Goal: Task Accomplishment & Management: Manage account settings

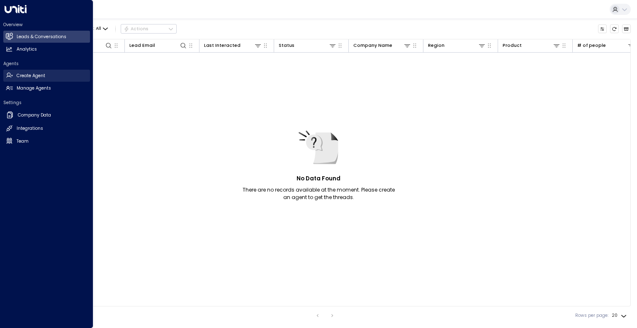
click at [14, 73] on link "Create Agent Create Agent" at bounding box center [46, 76] width 87 height 12
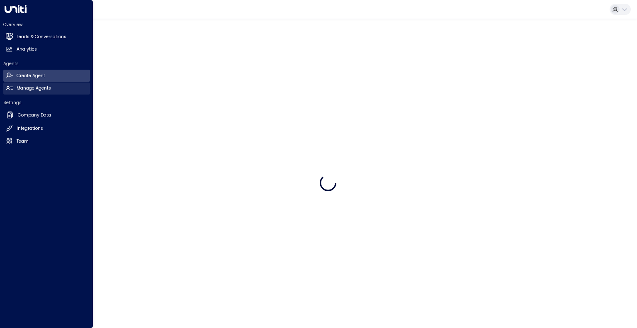
click at [15, 82] on link "Manage Agents Manage Agents" at bounding box center [46, 88] width 87 height 12
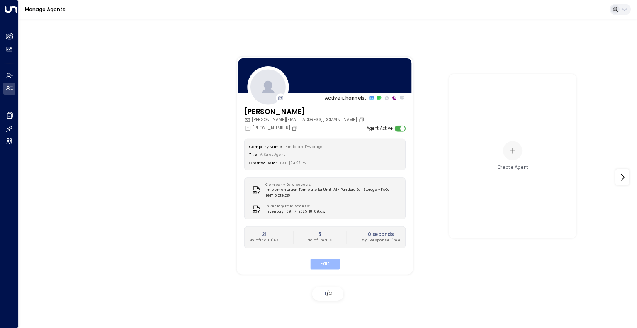
click at [326, 261] on button "Edit" at bounding box center [324, 264] width 29 height 11
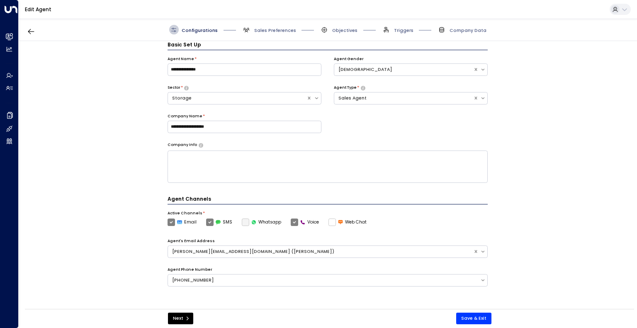
scroll to position [161, 0]
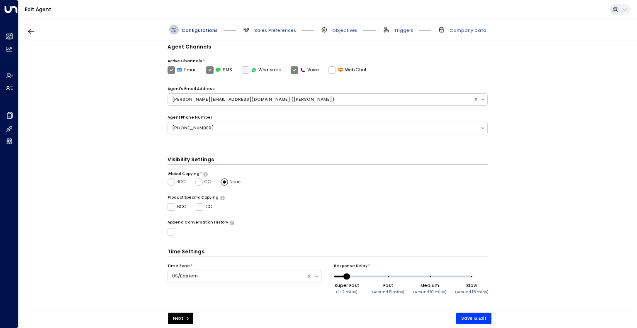
click at [281, 25] on span "Sales Preferences" at bounding box center [269, 30] width 54 height 10
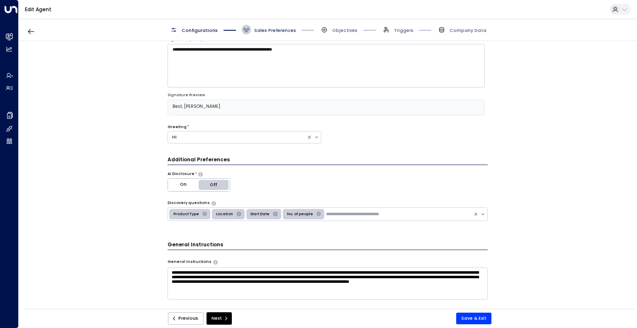
scroll to position [9, 0]
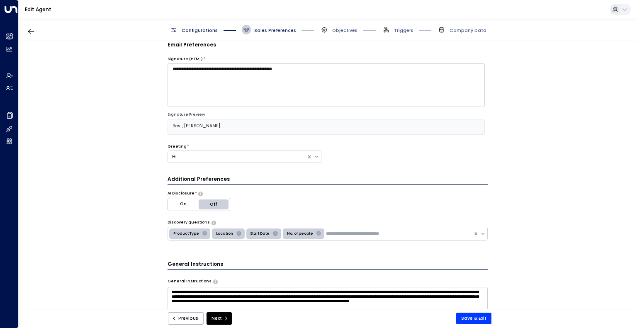
click at [281, 27] on span "Sales Preferences" at bounding box center [275, 30] width 42 height 6
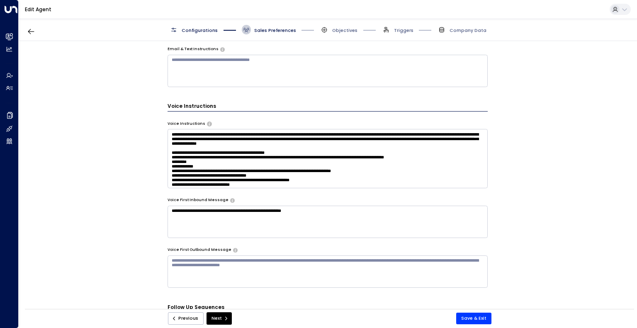
scroll to position [22, 0]
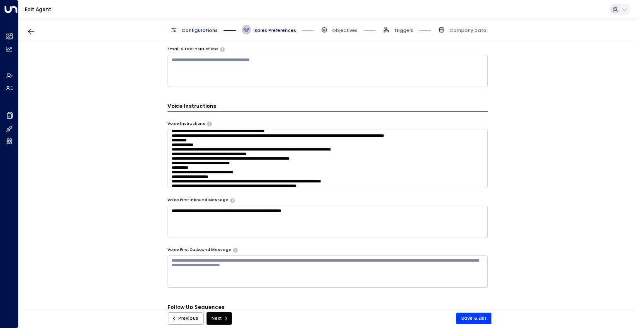
click at [182, 210] on textarea "**********" at bounding box center [327, 222] width 320 height 32
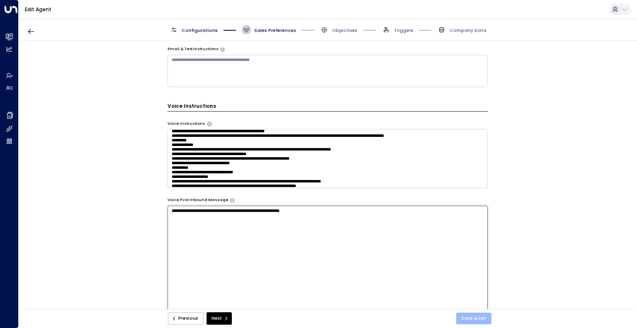
type textarea "**********"
click at [481, 316] on button "Save & Exit" at bounding box center [473, 319] width 35 height 12
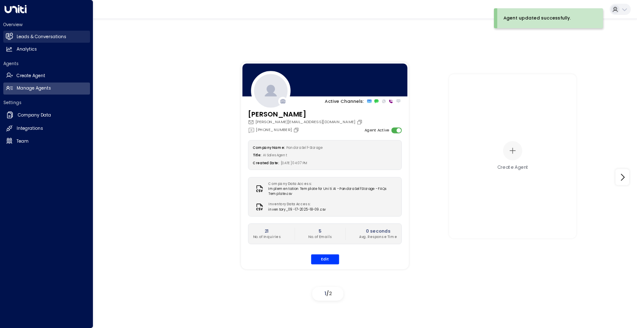
click at [39, 38] on h2 "Leads & Conversations" at bounding box center [42, 37] width 50 height 7
click at [10, 38] on icon at bounding box center [9, 36] width 7 height 5
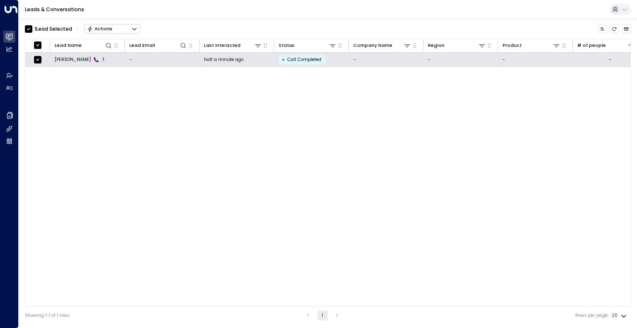
click at [136, 26] on icon "Button group with a nested menu" at bounding box center [134, 29] width 6 height 6
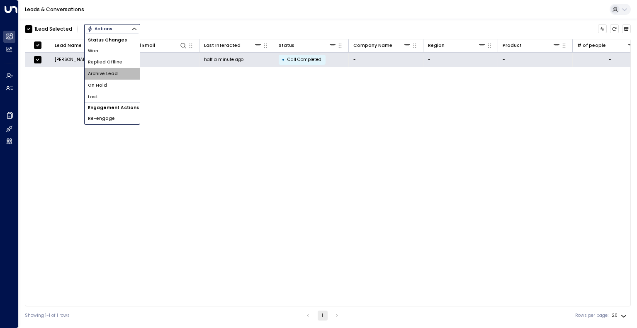
click at [113, 77] on span "Archive Lead" at bounding box center [103, 73] width 30 height 7
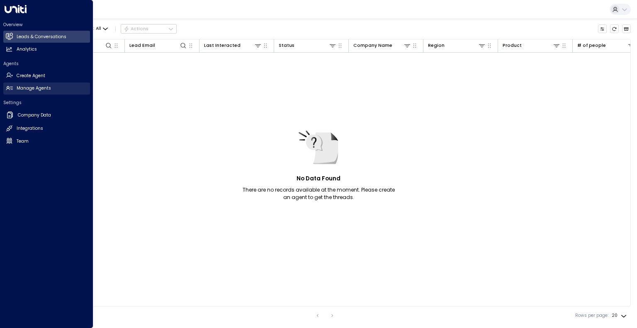
click at [10, 87] on icon at bounding box center [9, 88] width 7 height 7
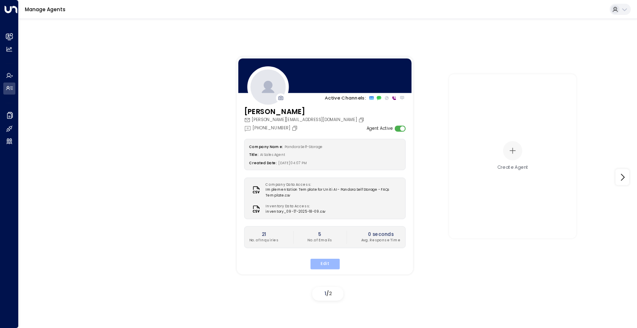
click at [325, 262] on button "Edit" at bounding box center [324, 264] width 29 height 11
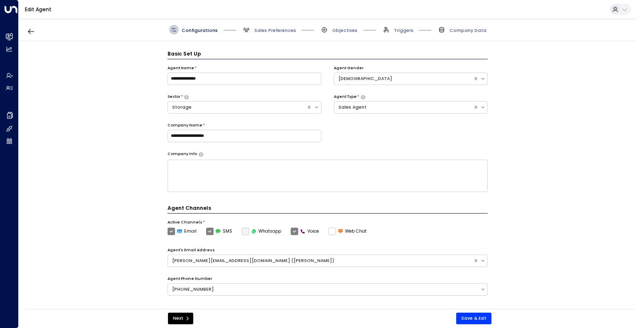
scroll to position [161, 0]
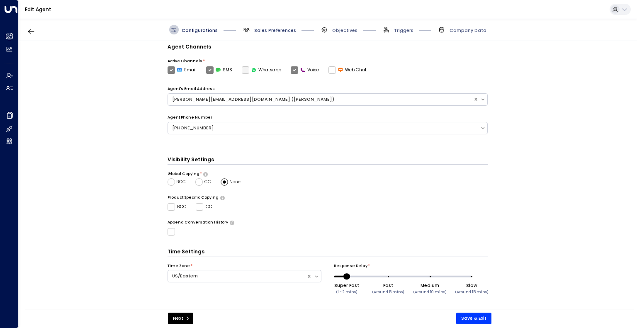
click at [283, 29] on span "Sales Preferences" at bounding box center [275, 30] width 42 height 6
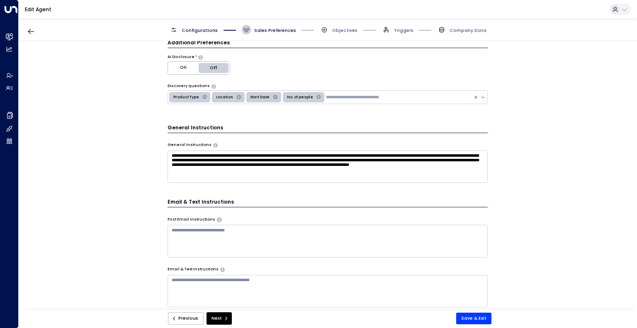
scroll to position [148, 0]
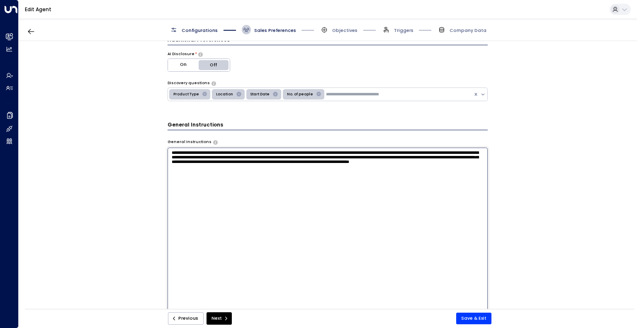
click at [281, 173] on textarea "**********" at bounding box center [327, 230] width 320 height 165
type textarea "**********"
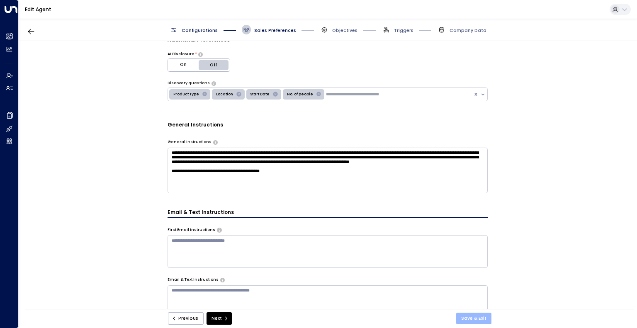
click at [476, 318] on button "Save & Exit" at bounding box center [473, 319] width 35 height 12
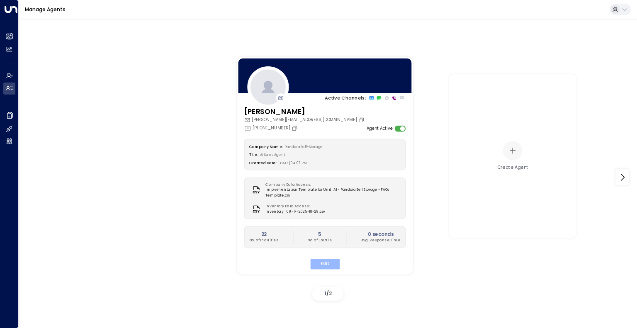
click at [320, 263] on button "Edit" at bounding box center [324, 264] width 29 height 11
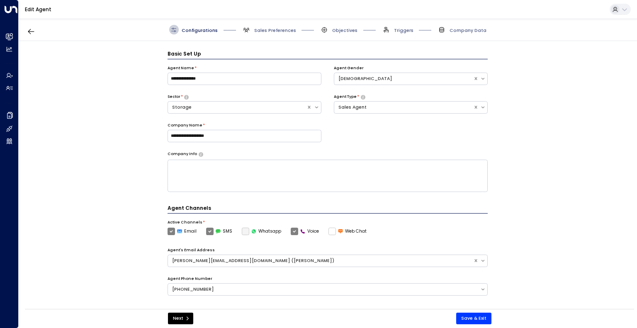
scroll to position [9, 0]
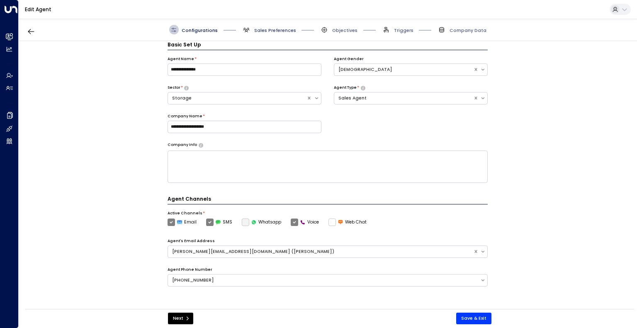
click at [269, 28] on span "Sales Preferences" at bounding box center [275, 30] width 42 height 6
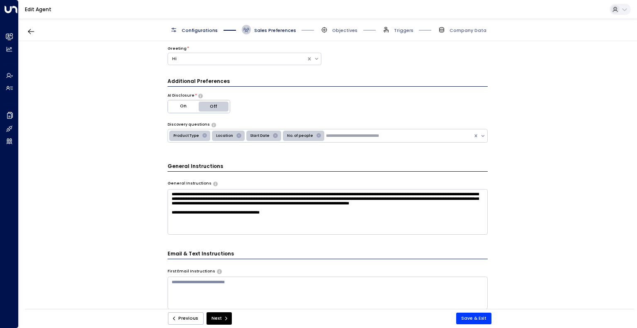
scroll to position [110, 0]
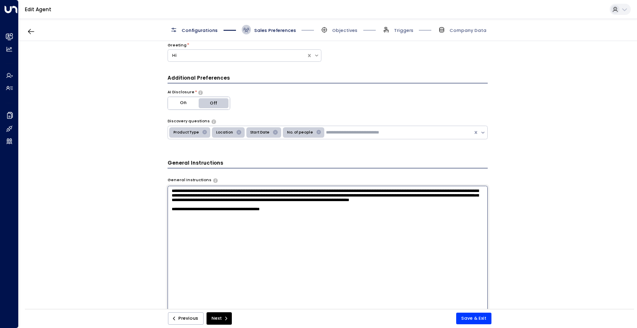
click at [290, 225] on textarea "**********" at bounding box center [327, 268] width 320 height 165
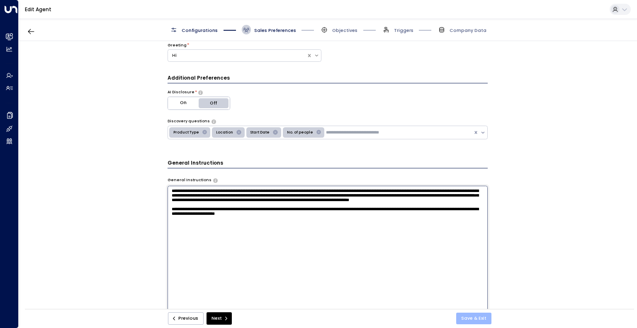
type textarea "**********"
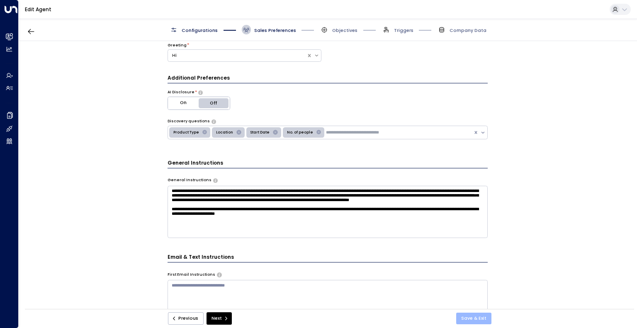
click at [477, 313] on button "Save & Exit" at bounding box center [473, 319] width 35 height 12
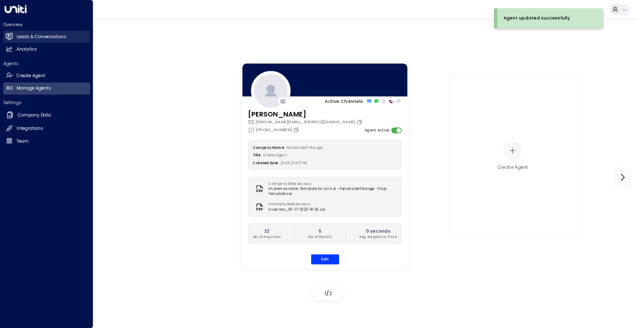
click at [14, 37] on link "Leads & Conversations Leads & Conversations" at bounding box center [46, 37] width 87 height 12
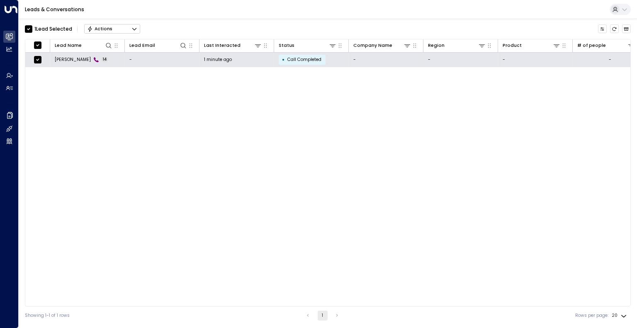
click at [134, 29] on icon "Button group with a nested menu" at bounding box center [134, 29] width 6 height 6
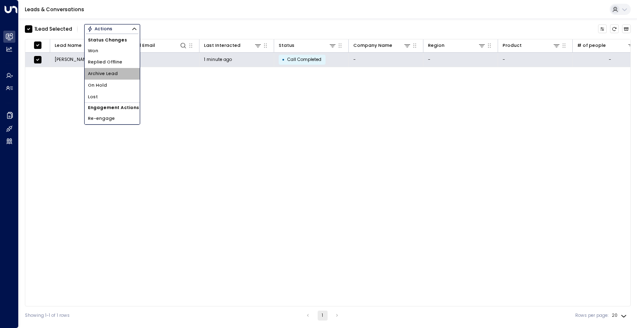
click at [125, 72] on li "Archive Lead" at bounding box center [112, 74] width 55 height 12
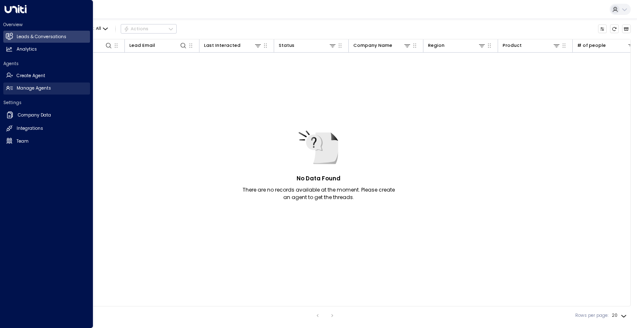
click at [27, 90] on h2 "Manage Agents" at bounding box center [34, 88] width 34 height 7
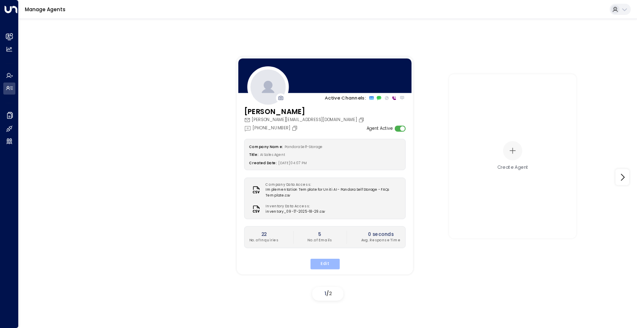
click at [328, 261] on button "Edit" at bounding box center [324, 264] width 29 height 11
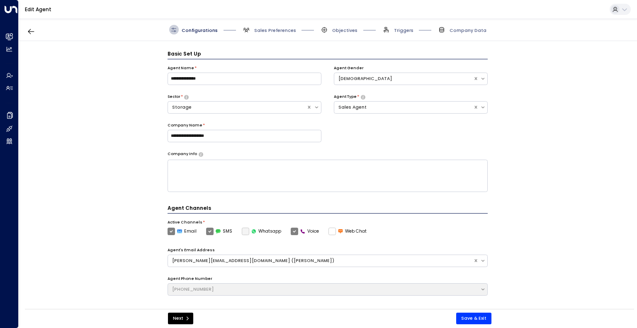
scroll to position [9, 0]
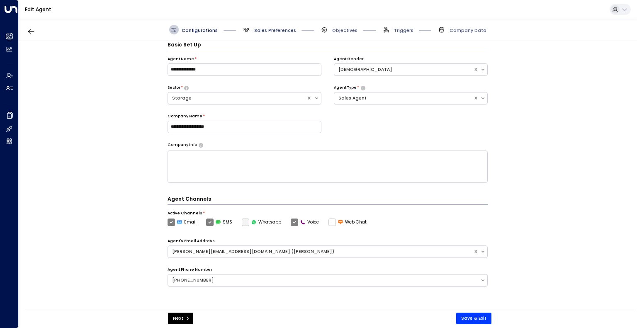
click at [270, 27] on span "Sales Preferences" at bounding box center [275, 30] width 42 height 6
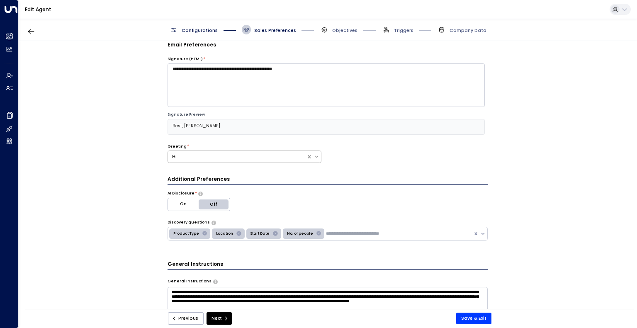
scroll to position [177, 0]
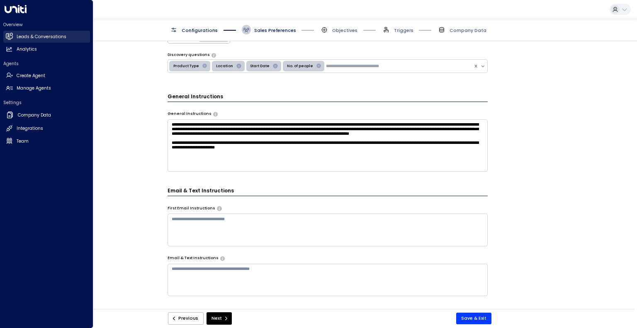
click at [11, 34] on icon at bounding box center [9, 36] width 7 height 7
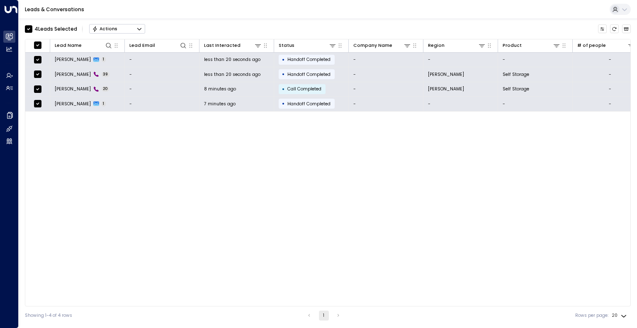
click at [138, 29] on icon "Button group with a nested menu" at bounding box center [139, 29] width 6 height 6
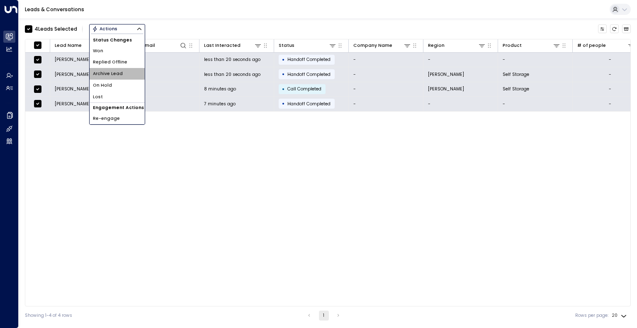
click at [128, 69] on li "Archive Lead" at bounding box center [117, 74] width 55 height 12
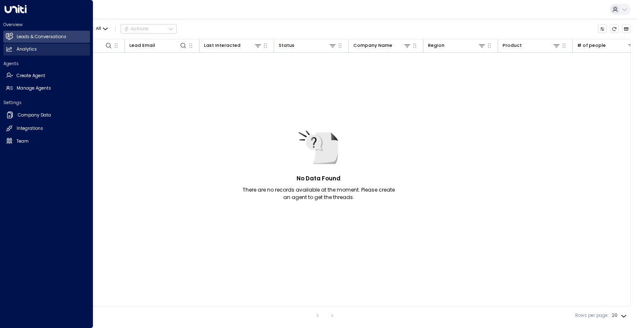
click at [13, 46] on link "Analytics Analytics" at bounding box center [46, 50] width 87 height 12
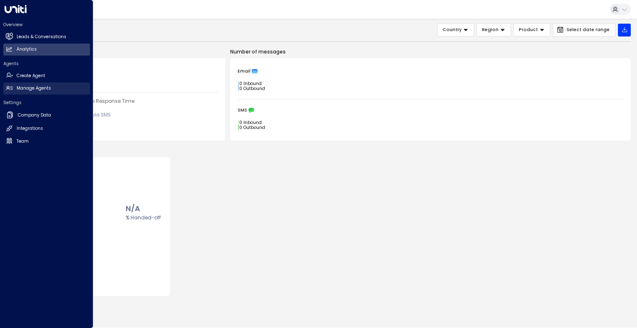
click at [20, 84] on link "Manage Agents Manage Agents" at bounding box center [46, 88] width 87 height 12
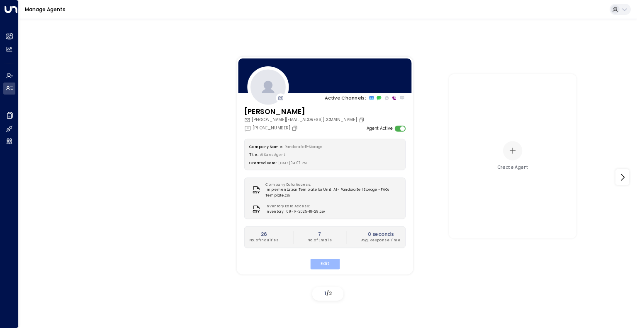
click at [314, 262] on button "Edit" at bounding box center [324, 264] width 29 height 11
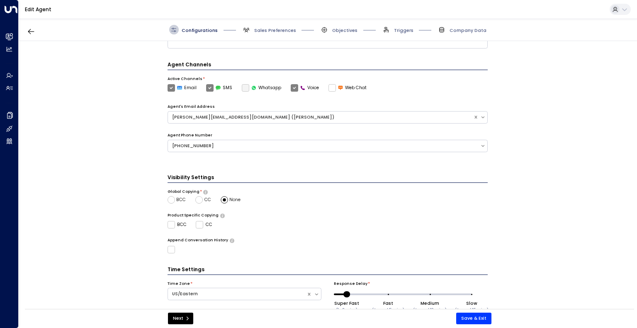
scroll to position [145, 0]
click at [272, 33] on span "Sales Preferences" at bounding box center [275, 30] width 42 height 6
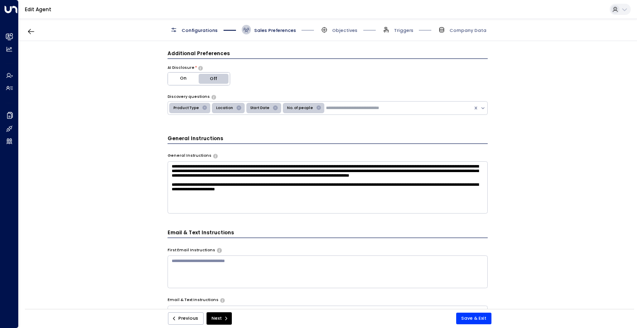
scroll to position [131, 0]
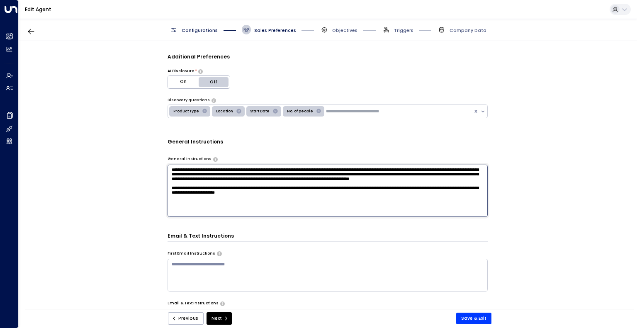
click at [298, 198] on textarea "**********" at bounding box center [327, 191] width 320 height 52
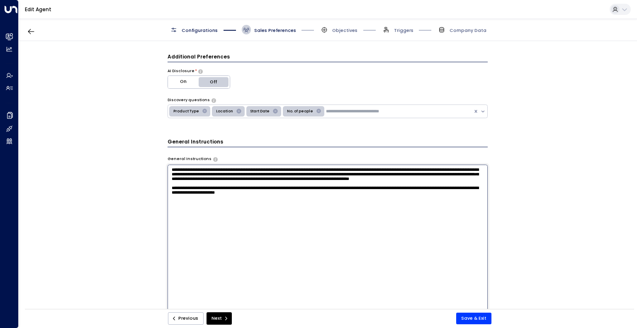
click at [289, 230] on textarea "**********" at bounding box center [327, 247] width 320 height 165
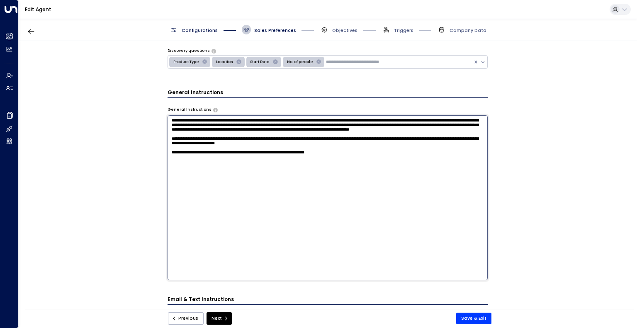
scroll to position [186, 0]
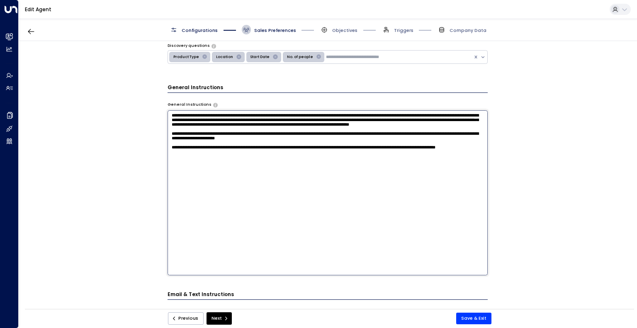
paste textarea "**********"
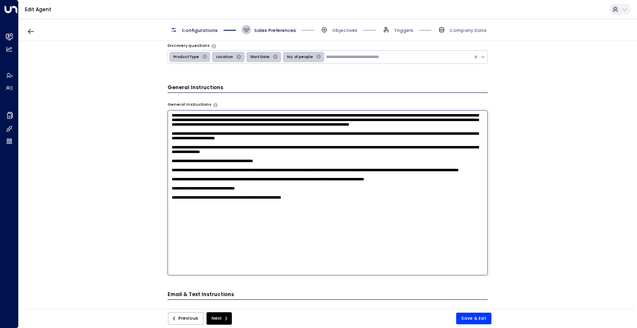
click at [300, 167] on textarea at bounding box center [327, 192] width 320 height 165
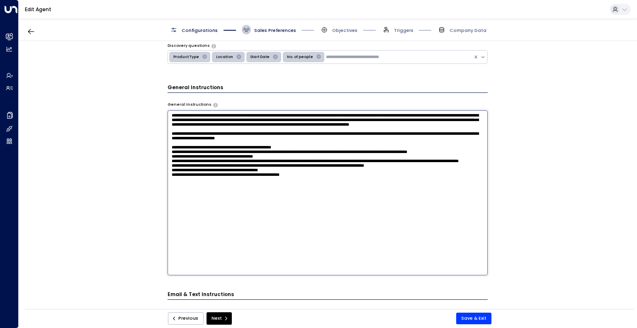
click at [172, 213] on textarea at bounding box center [327, 192] width 320 height 165
click at [317, 218] on textarea at bounding box center [327, 192] width 320 height 165
click at [312, 173] on textarea at bounding box center [327, 192] width 320 height 165
click at [269, 177] on textarea at bounding box center [327, 192] width 320 height 165
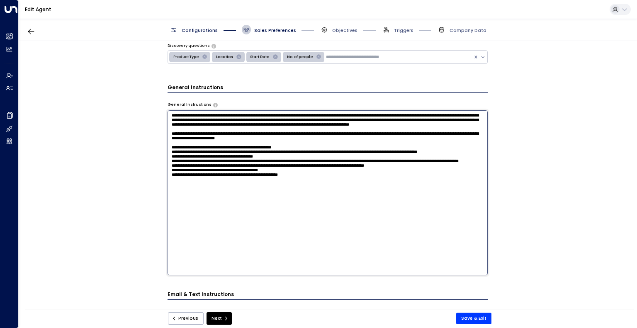
click at [215, 174] on textarea at bounding box center [327, 192] width 320 height 165
click at [303, 221] on textarea at bounding box center [327, 192] width 320 height 165
type textarea "**********"
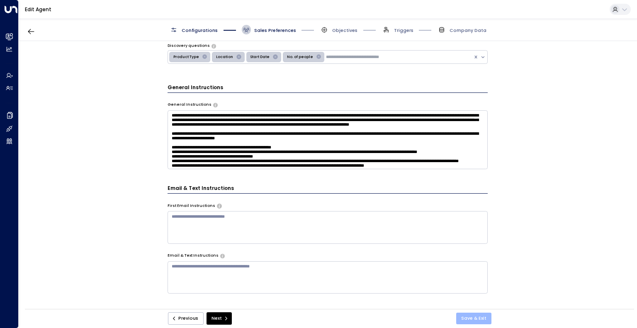
click at [478, 321] on button "Save & Exit" at bounding box center [473, 319] width 35 height 12
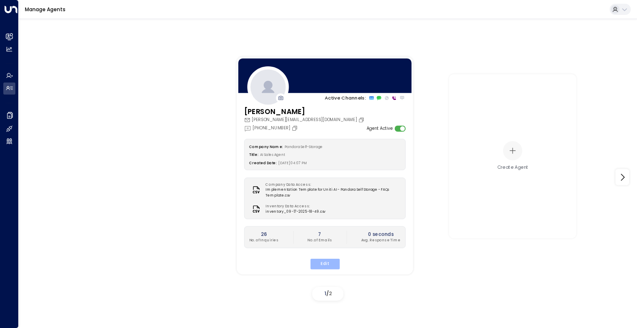
click at [330, 260] on button "Edit" at bounding box center [324, 264] width 29 height 11
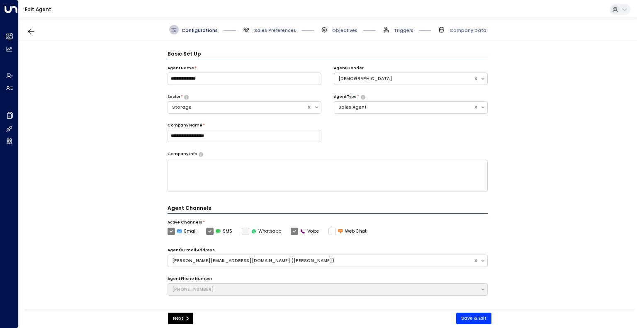
scroll to position [9, 0]
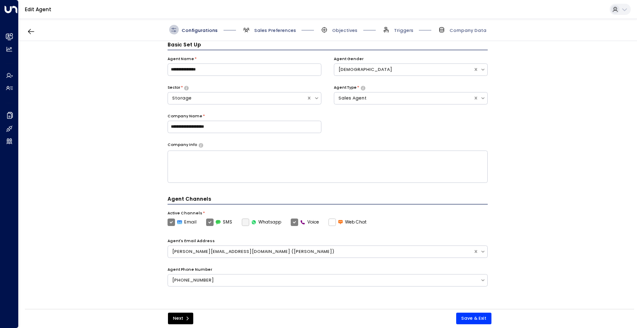
click at [279, 33] on span "Sales Preferences" at bounding box center [275, 30] width 42 height 6
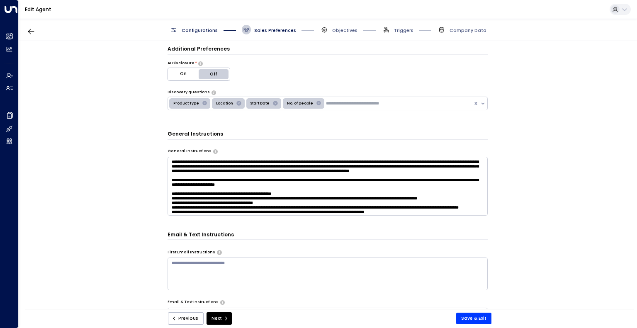
scroll to position [140, 0]
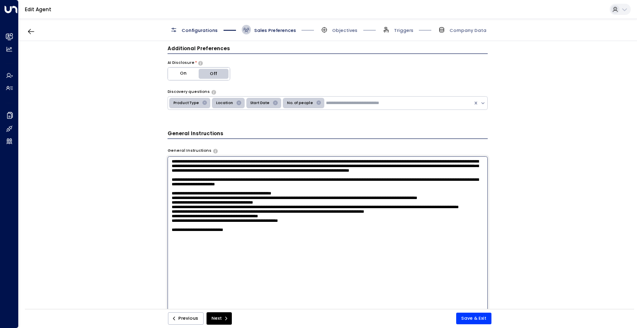
click at [305, 205] on textarea at bounding box center [327, 238] width 320 height 165
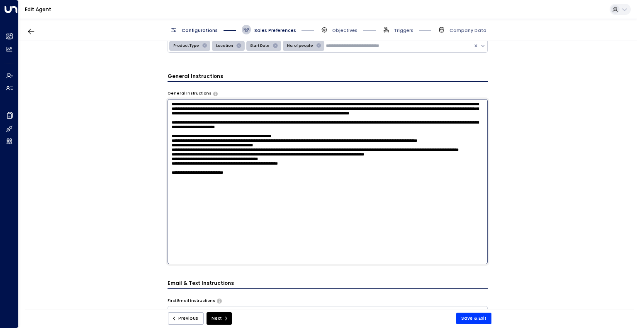
scroll to position [201, 0]
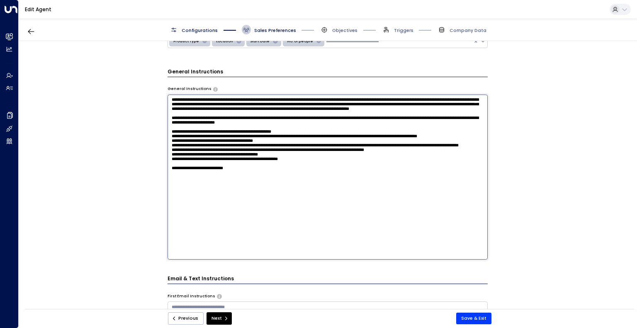
click at [296, 222] on textarea at bounding box center [327, 177] width 320 height 165
paste textarea "**********"
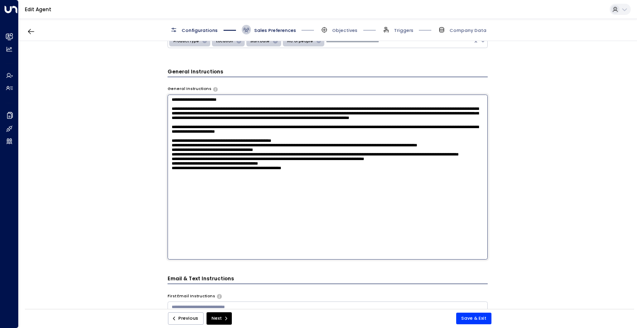
click at [267, 233] on textarea at bounding box center [327, 177] width 320 height 165
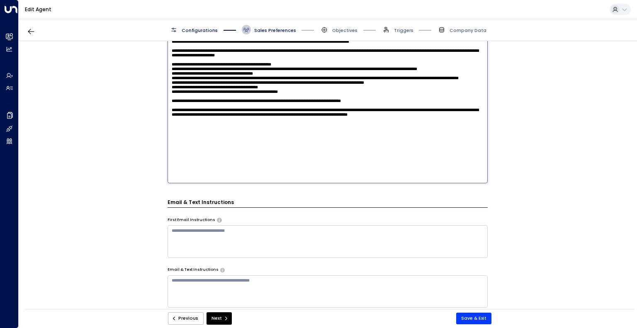
scroll to position [3, 0]
type textarea "**********"
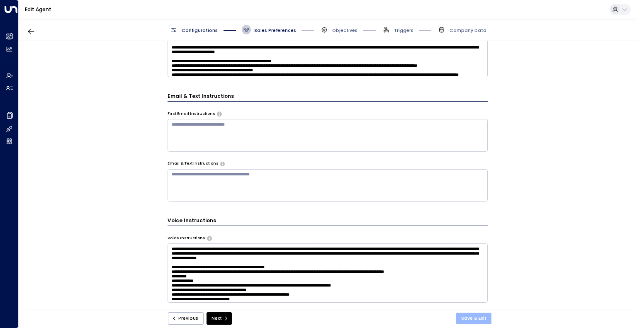
click at [466, 318] on button "Save & Exit" at bounding box center [473, 319] width 35 height 12
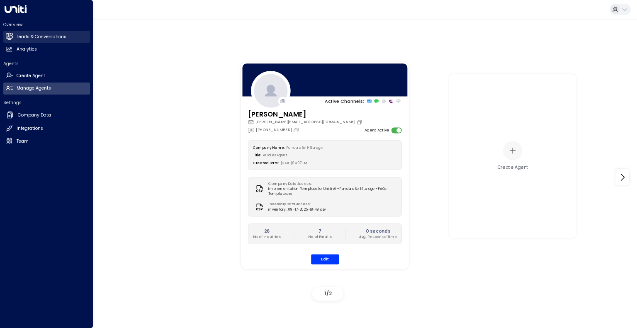
click at [16, 34] on link "Leads & Conversations Leads & Conversations" at bounding box center [46, 37] width 87 height 12
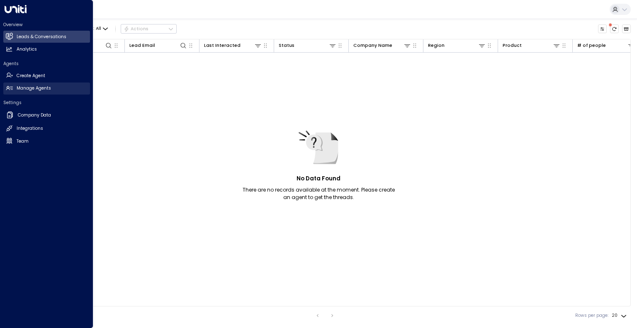
click at [15, 87] on link "Manage Agents Manage Agents" at bounding box center [46, 88] width 87 height 12
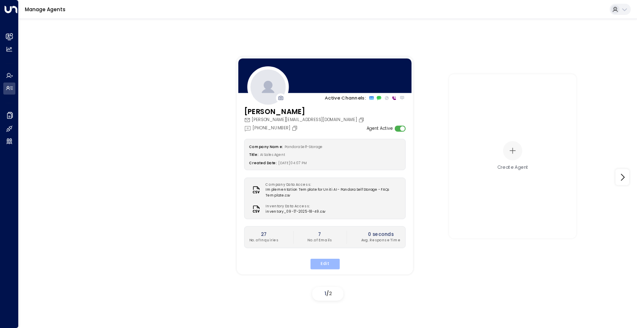
click at [329, 263] on button "Edit" at bounding box center [324, 264] width 29 height 11
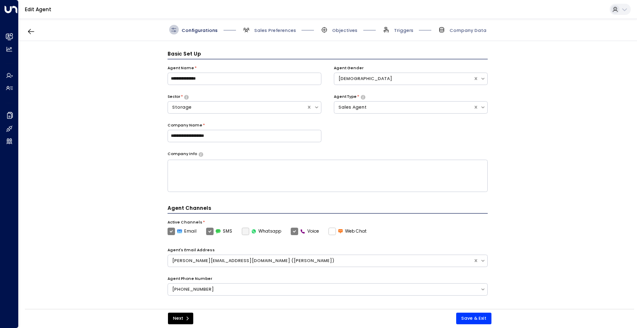
scroll to position [9, 0]
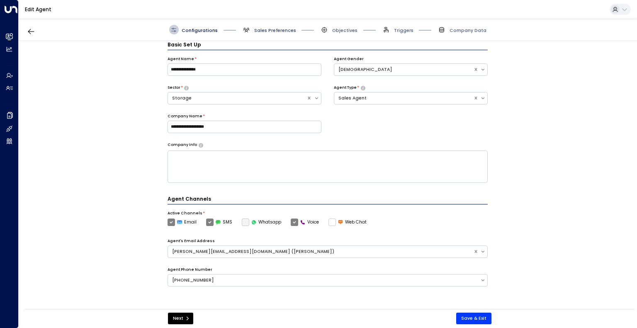
click at [286, 29] on span "Sales Preferences" at bounding box center [275, 30] width 42 height 6
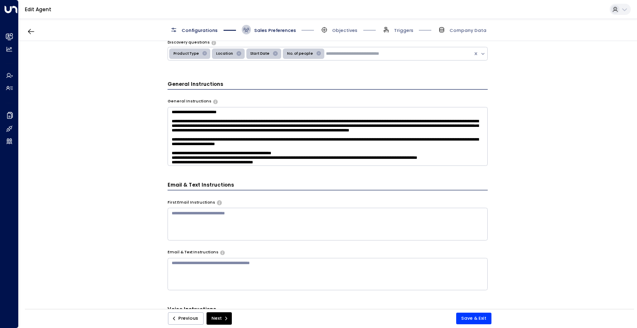
scroll to position [190, 0]
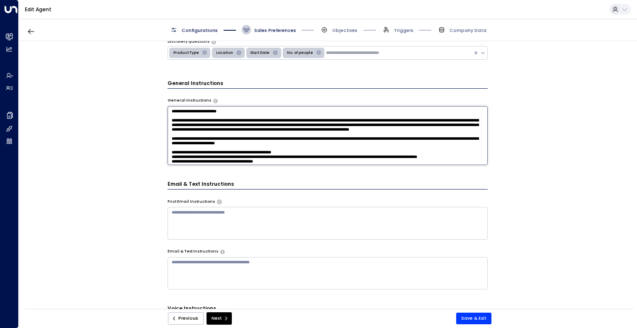
click at [359, 141] on textarea at bounding box center [327, 135] width 320 height 59
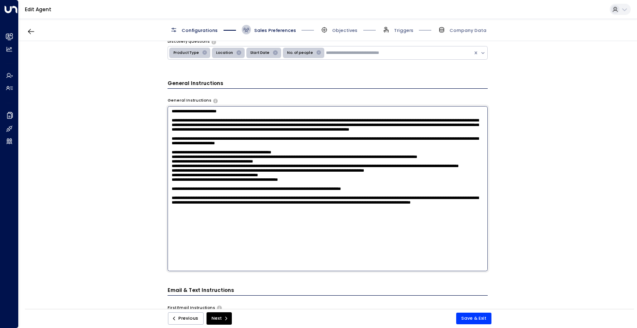
scroll to position [7, 0]
click at [175, 192] on textarea at bounding box center [327, 188] width 320 height 165
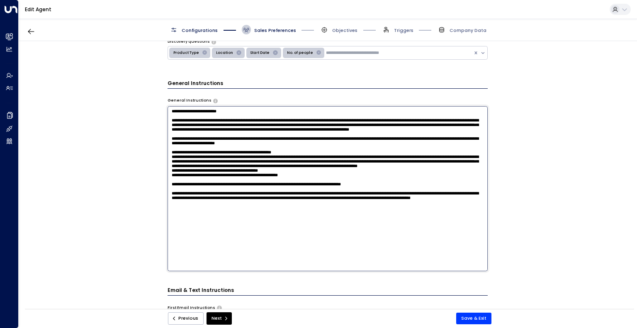
click at [171, 210] on textarea at bounding box center [327, 188] width 320 height 165
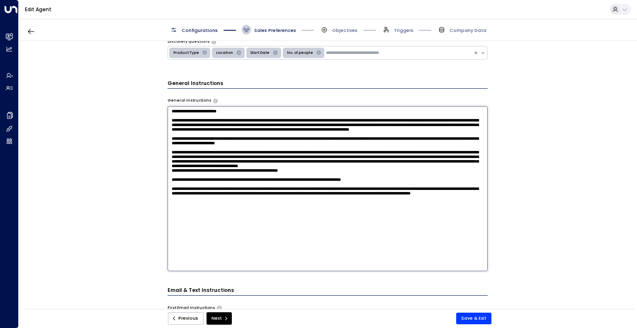
click at [220, 204] on textarea at bounding box center [327, 188] width 320 height 165
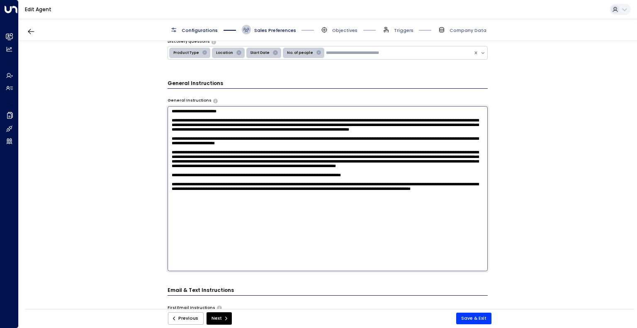
click at [220, 204] on textarea at bounding box center [327, 188] width 320 height 165
type textarea "**********"
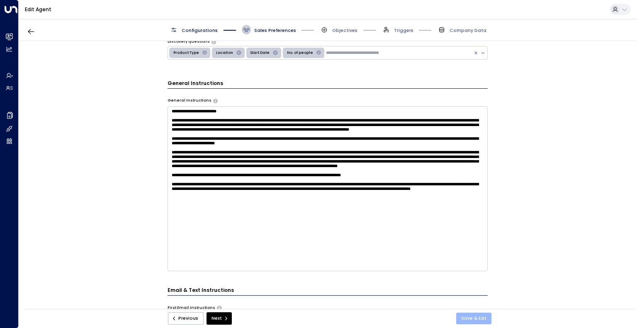
click at [487, 318] on button "Save & Exit" at bounding box center [473, 319] width 35 height 12
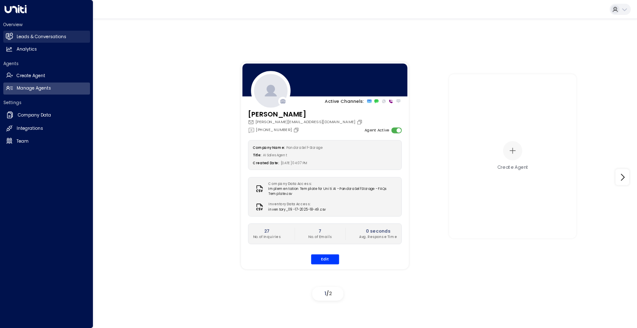
click at [14, 40] on link "Leads & Conversations Leads & Conversations" at bounding box center [46, 37] width 87 height 12
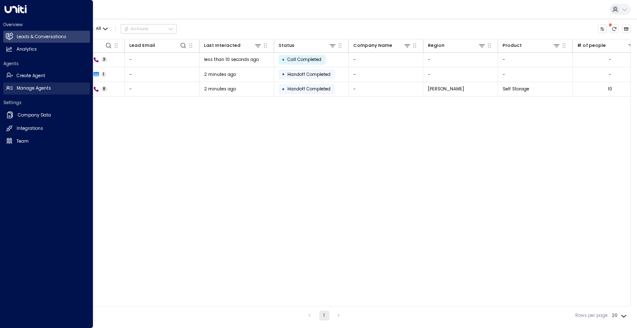
click at [13, 86] on link "Manage Agents Manage Agents" at bounding box center [46, 88] width 87 height 12
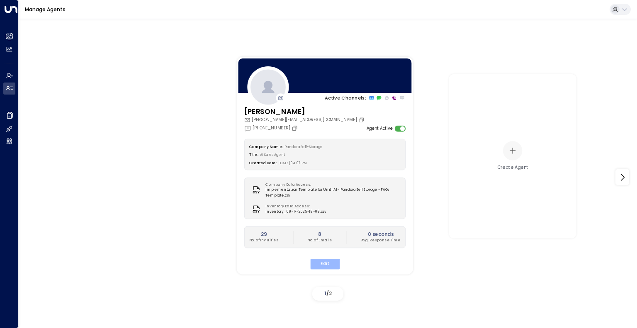
click at [321, 261] on button "Edit" at bounding box center [324, 264] width 29 height 11
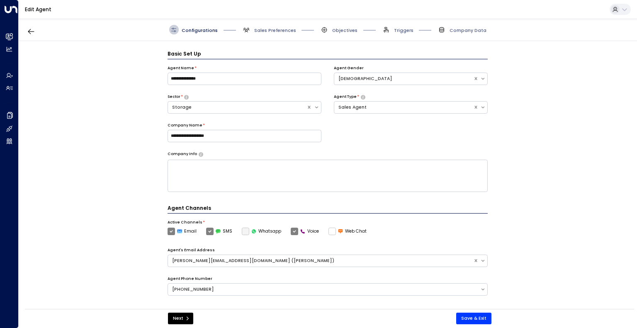
scroll to position [9, 0]
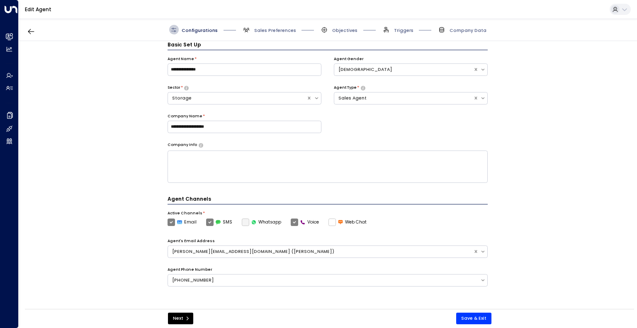
click at [278, 36] on div "Configurations Sales Preferences Objectives Triggers Company Data" at bounding box center [328, 30] width 618 height 22
click at [279, 31] on span "Sales Preferences" at bounding box center [275, 30] width 42 height 6
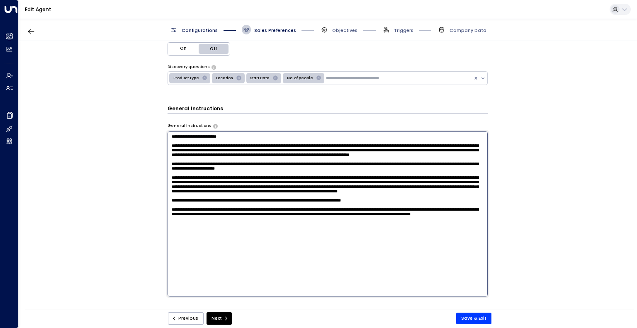
scroll to position [0, 0]
click at [293, 157] on textarea at bounding box center [327, 213] width 320 height 165
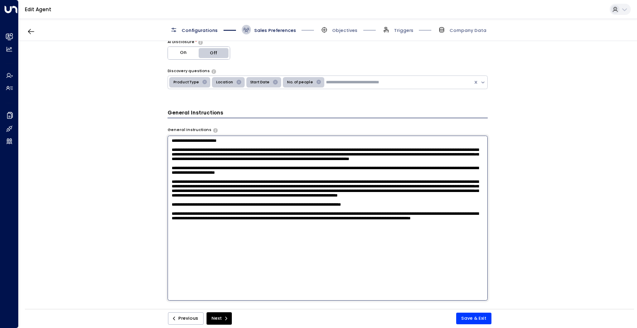
scroll to position [162, 0]
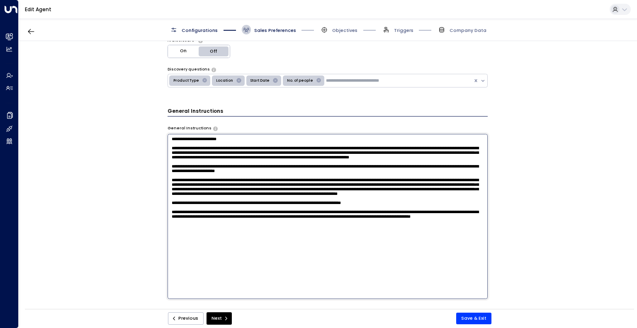
click at [170, 213] on textarea at bounding box center [327, 216] width 320 height 165
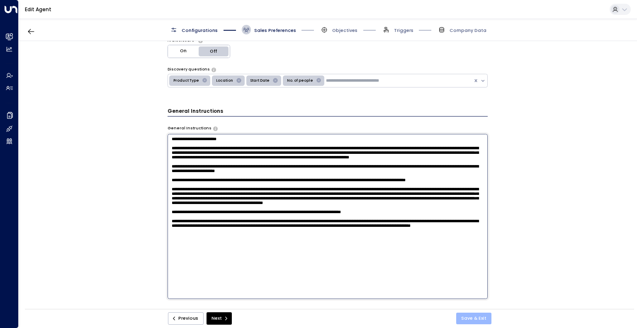
type textarea "**********"
click at [478, 315] on button "Save & Exit" at bounding box center [473, 319] width 35 height 12
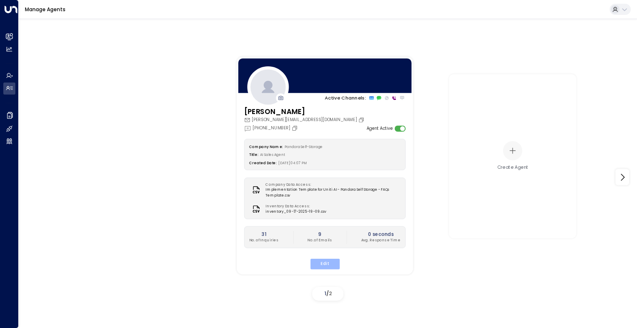
click at [318, 259] on button "Edit" at bounding box center [324, 264] width 29 height 11
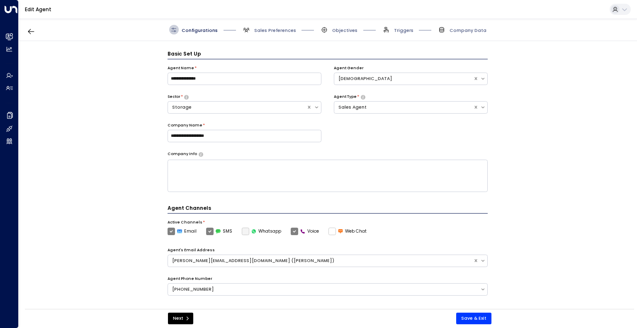
scroll to position [9, 0]
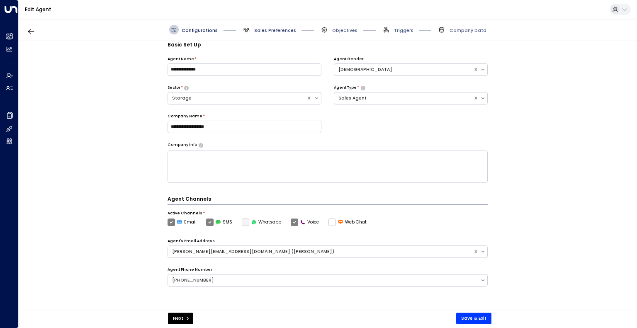
click at [279, 32] on span "Sales Preferences" at bounding box center [275, 30] width 42 height 6
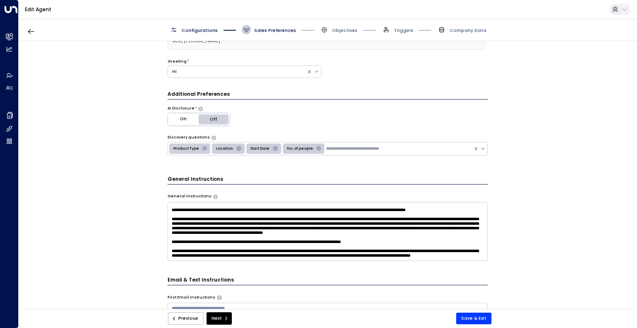
scroll to position [95, 0]
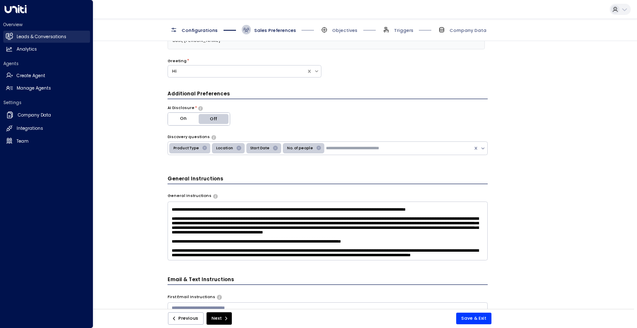
click at [10, 36] on icon at bounding box center [9, 36] width 7 height 5
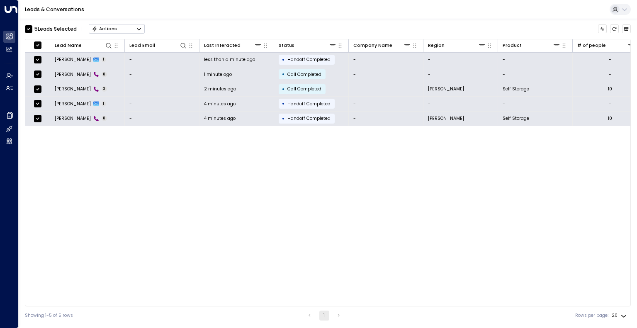
click at [101, 27] on div "Actions" at bounding box center [104, 29] width 25 height 6
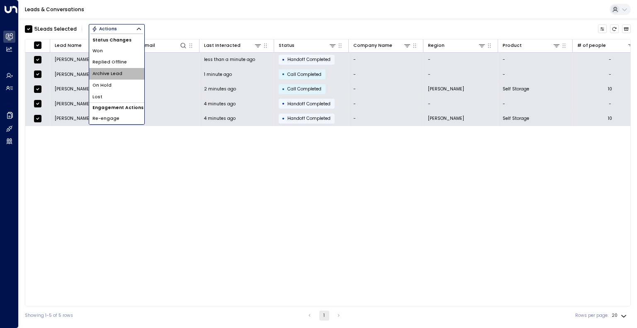
click at [114, 75] on span "Archive Lead" at bounding box center [107, 73] width 30 height 7
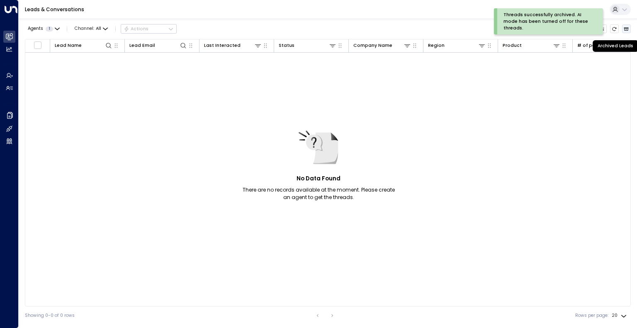
click at [628, 29] on icon "Archived Leads" at bounding box center [625, 29] width 5 height 5
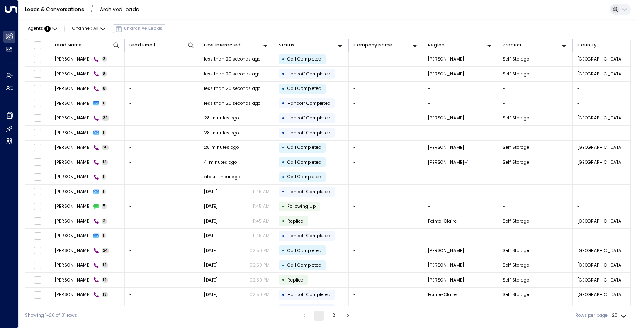
click at [40, 3] on div "Leads & Conversations / Archived Leads" at bounding box center [328, 9] width 618 height 19
click at [40, 8] on link "Leads & Conversations" at bounding box center [54, 9] width 59 height 7
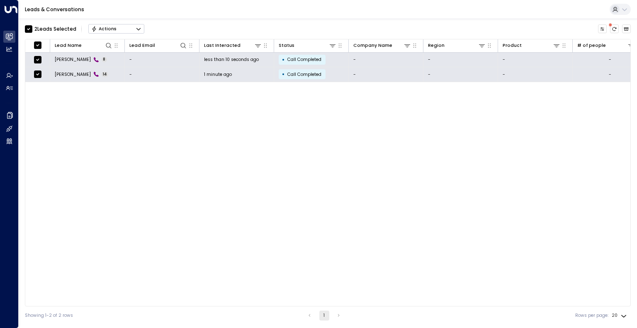
click at [108, 30] on div "Actions" at bounding box center [103, 29] width 25 height 6
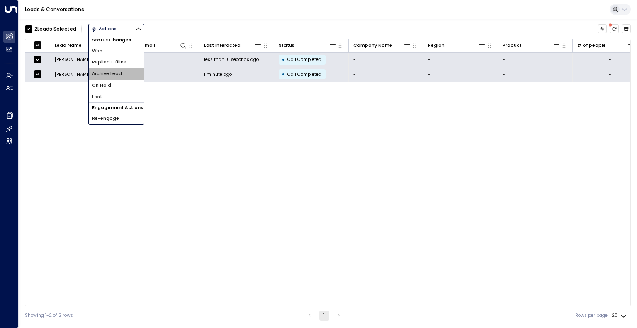
click at [111, 73] on span "Archive Lead" at bounding box center [107, 73] width 30 height 7
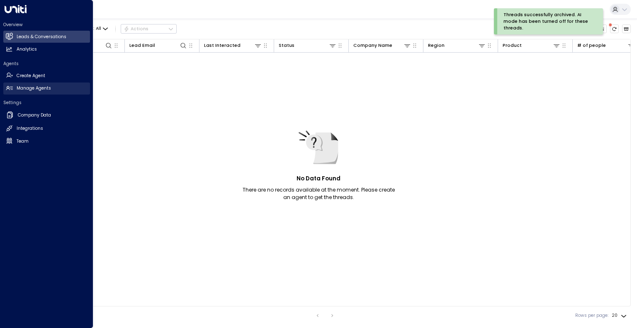
click at [13, 86] on link "Manage Agents Manage Agents" at bounding box center [46, 88] width 87 height 12
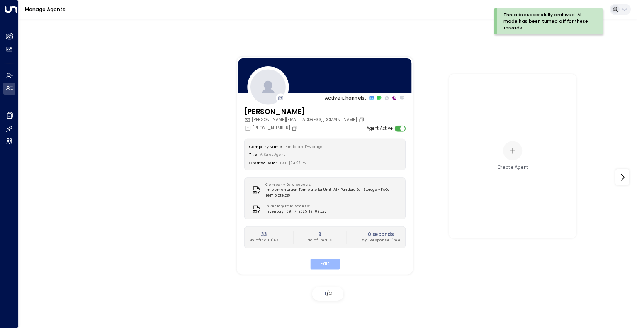
click at [328, 263] on button "Edit" at bounding box center [324, 264] width 29 height 11
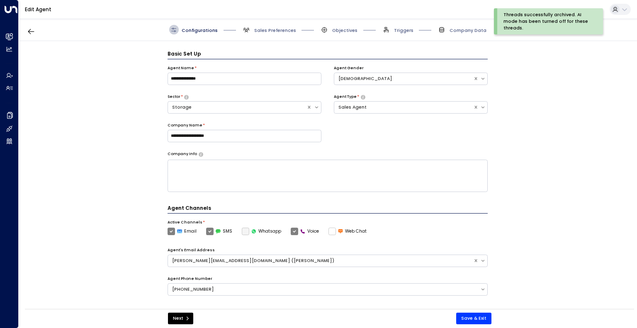
scroll to position [9, 0]
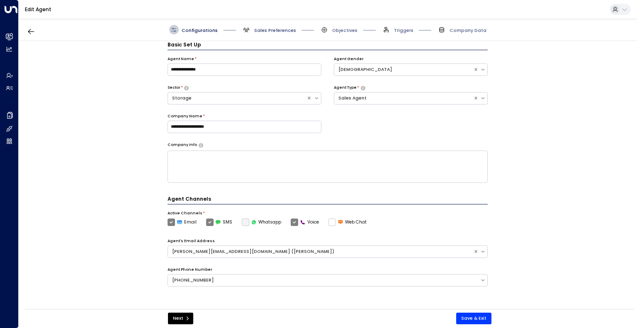
click at [267, 29] on span "Sales Preferences" at bounding box center [275, 30] width 42 height 6
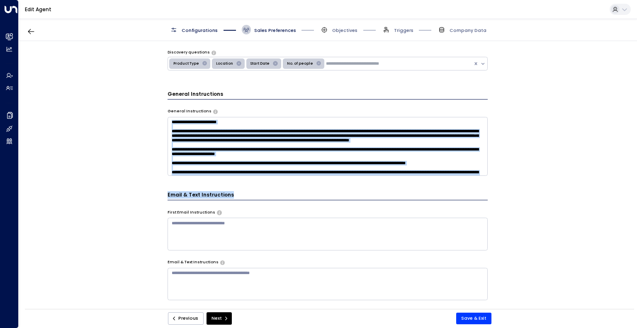
scroll to position [6, 0]
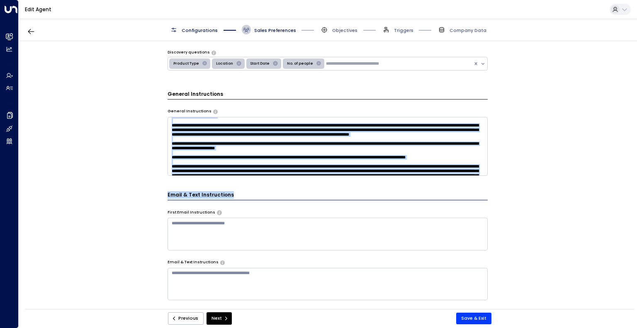
drag, startPoint x: 264, startPoint y: 176, endPoint x: 273, endPoint y: 158, distance: 19.7
click at [273, 158] on div "**********" at bounding box center [327, 252] width 320 height 495
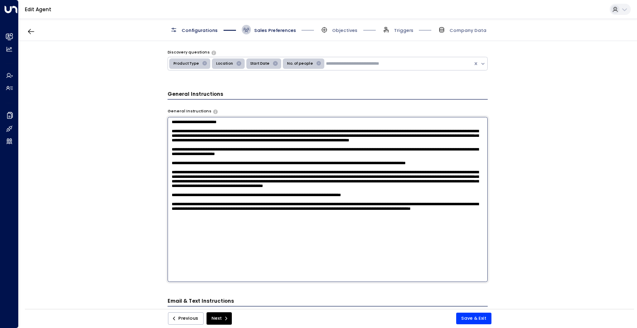
scroll to position [0, 0]
click at [273, 158] on textarea at bounding box center [327, 199] width 320 height 165
click at [171, 201] on textarea at bounding box center [327, 199] width 320 height 165
type textarea "**********"
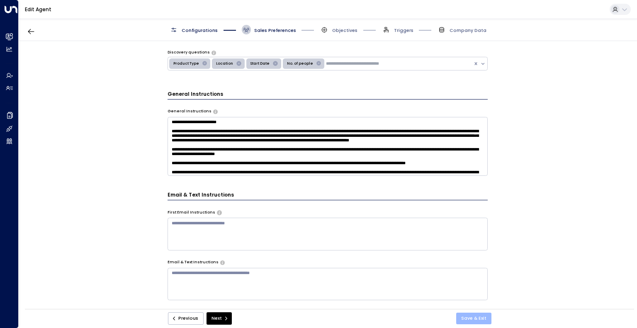
click at [480, 316] on button "Save & Exit" at bounding box center [473, 319] width 35 height 12
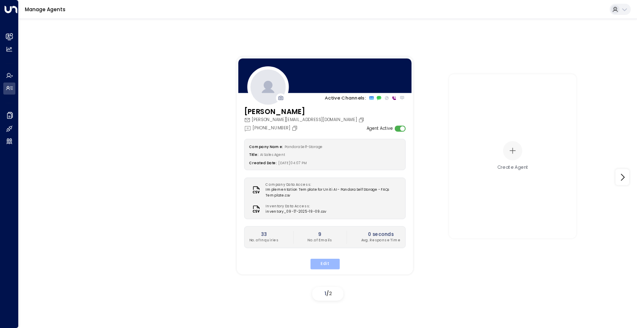
click at [329, 264] on button "Edit" at bounding box center [324, 264] width 29 height 11
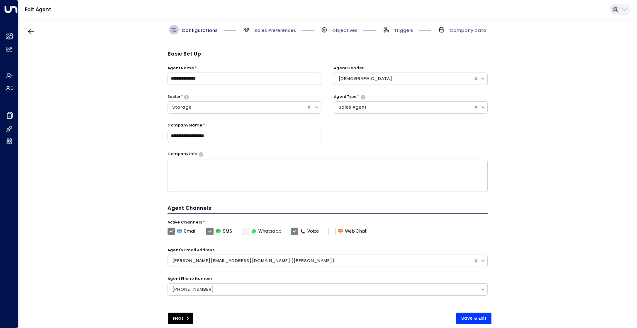
scroll to position [9, 0]
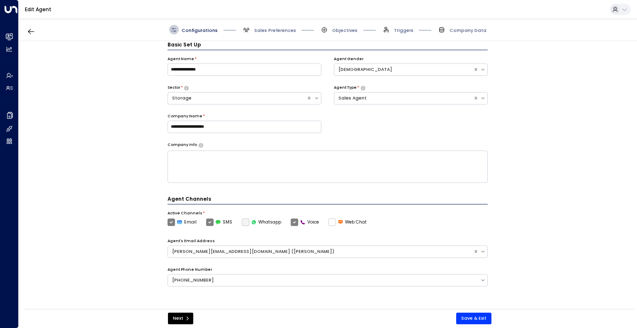
click at [267, 34] on span "Sales Preferences" at bounding box center [269, 30] width 54 height 10
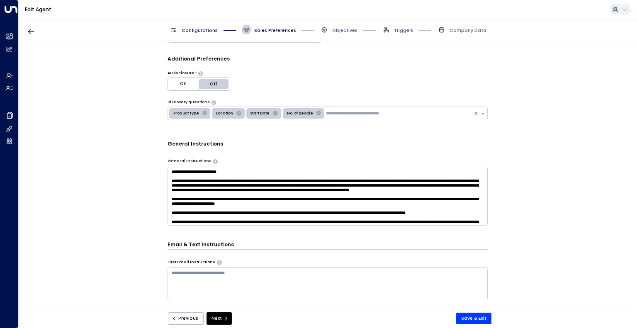
scroll to position [137, 0]
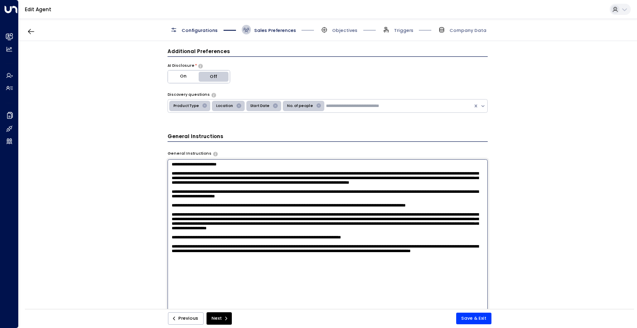
click at [270, 210] on textarea at bounding box center [327, 241] width 320 height 165
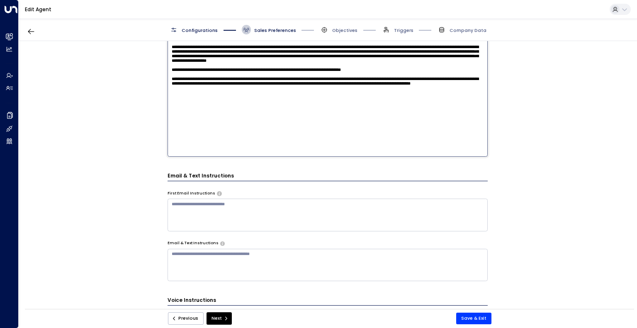
scroll to position [306, 0]
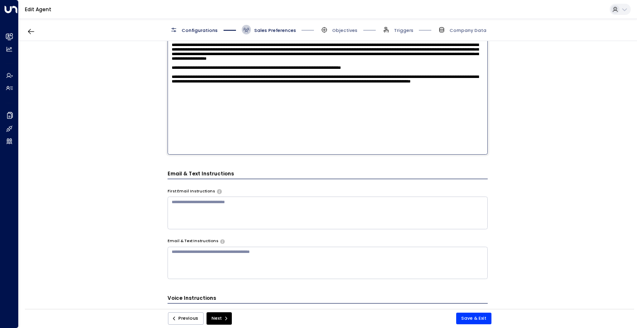
click at [268, 148] on textarea at bounding box center [327, 72] width 320 height 165
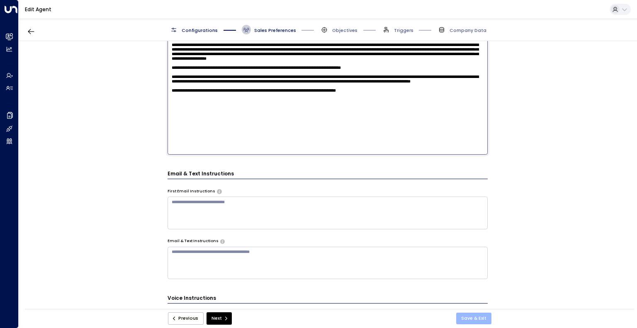
type textarea "**********"
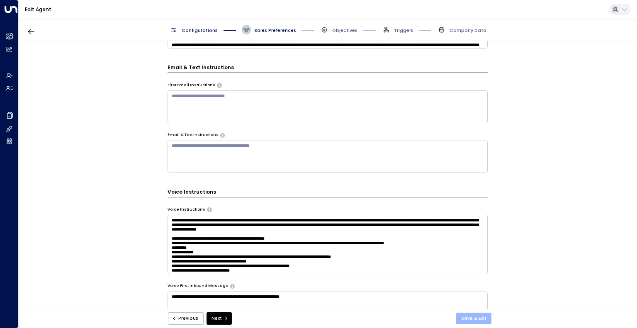
click at [486, 319] on button "Save & Exit" at bounding box center [473, 319] width 35 height 12
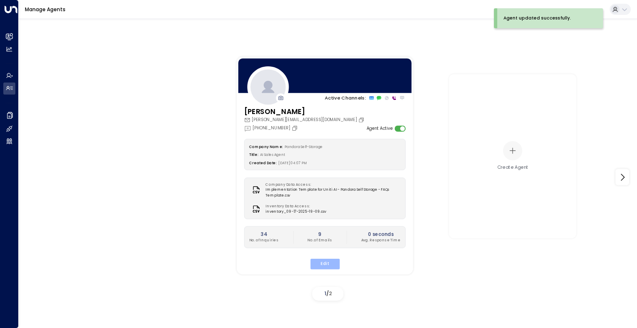
click at [330, 262] on button "Edit" at bounding box center [324, 264] width 29 height 11
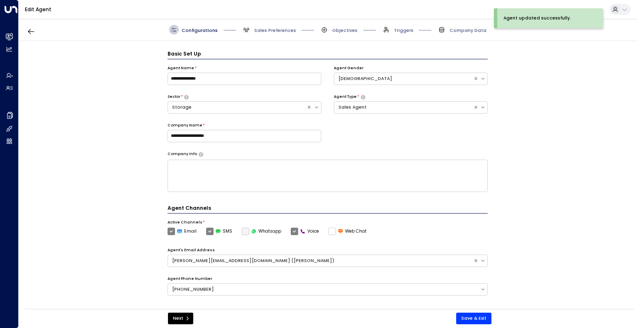
scroll to position [9, 0]
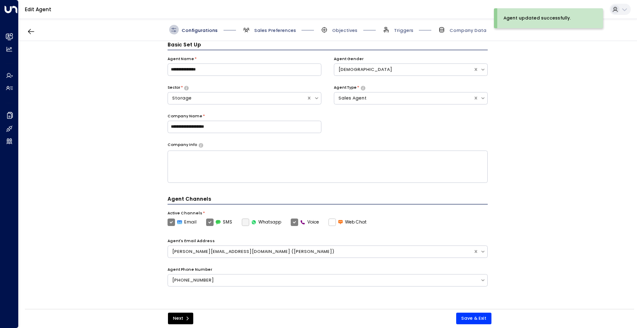
click at [275, 31] on span "Sales Preferences" at bounding box center [275, 30] width 42 height 6
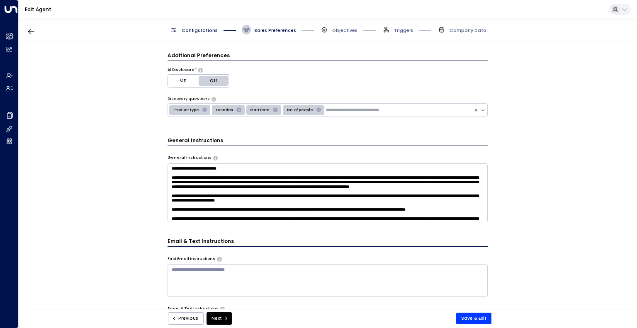
scroll to position [136, 0]
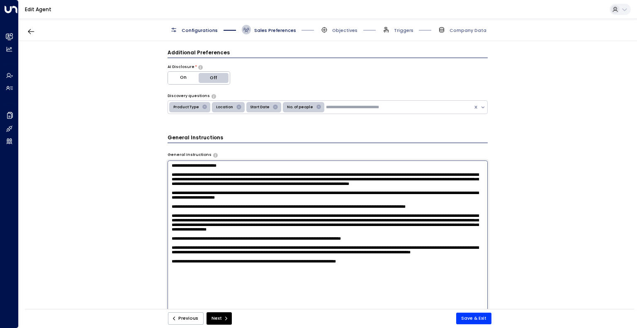
click at [291, 179] on textarea at bounding box center [327, 242] width 320 height 165
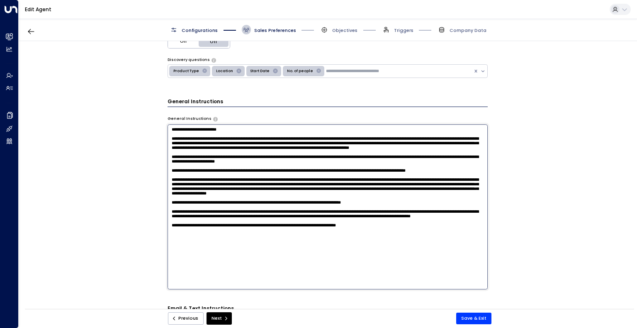
scroll to position [172, 0]
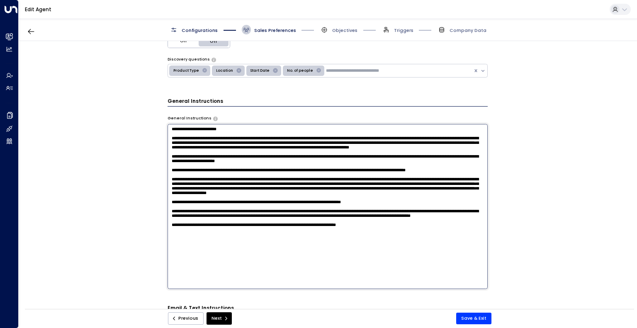
click at [221, 221] on textarea at bounding box center [327, 206] width 320 height 165
click at [256, 221] on textarea at bounding box center [327, 206] width 320 height 165
click at [374, 214] on textarea at bounding box center [327, 206] width 320 height 165
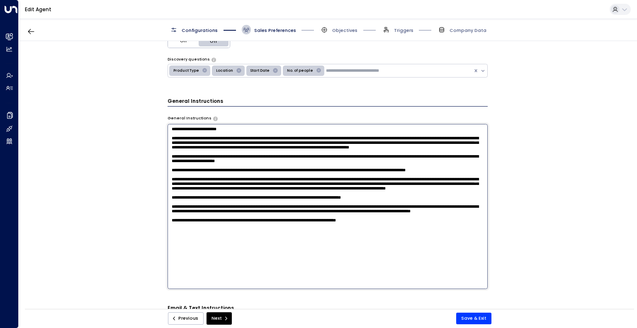
scroll to position [0, 0]
type textarea "**********"
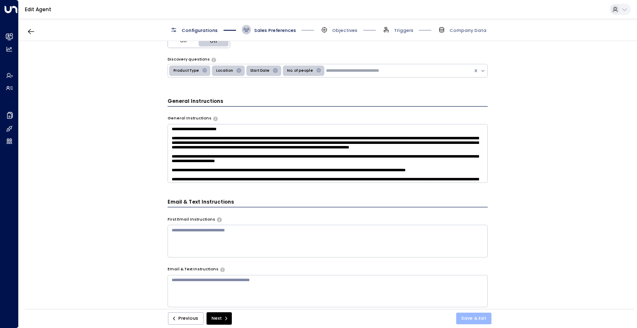
click at [475, 315] on button "Save & Exit" at bounding box center [473, 319] width 35 height 12
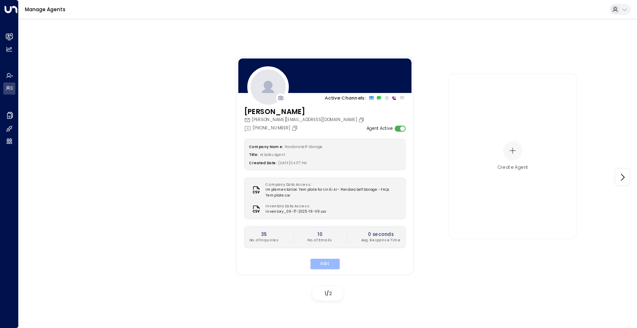
click at [323, 263] on button "Edit" at bounding box center [324, 264] width 29 height 11
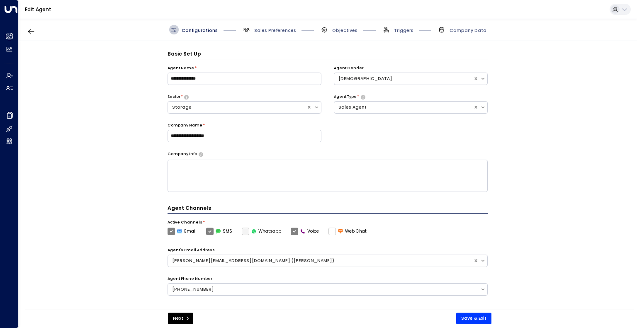
scroll to position [9, 0]
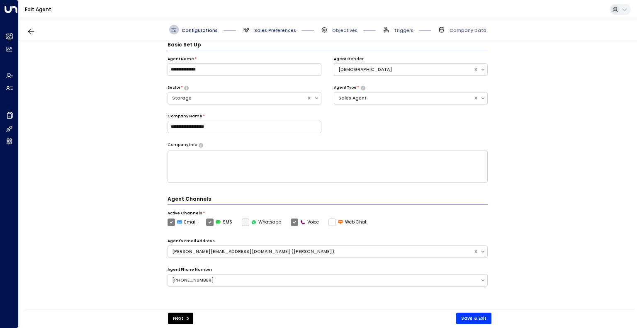
click at [260, 31] on span "Sales Preferences" at bounding box center [275, 30] width 42 height 6
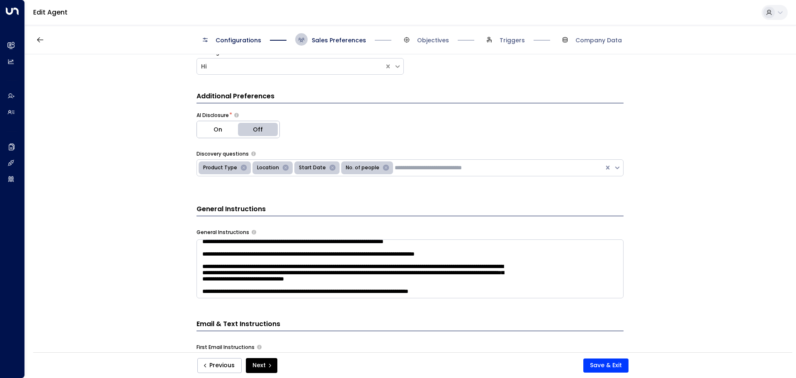
scroll to position [106, 0]
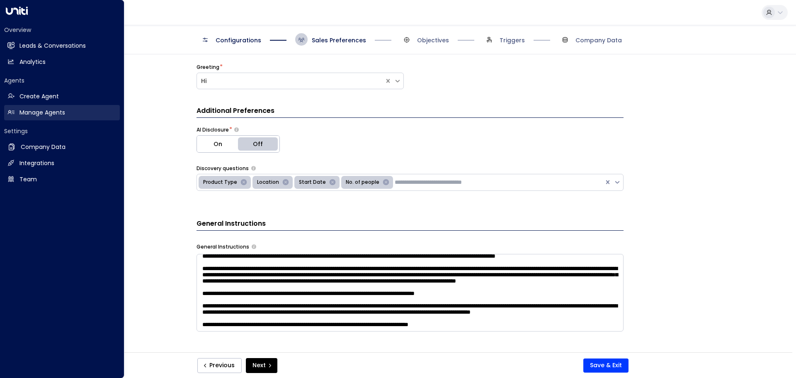
click at [29, 107] on link "Manage Agents Manage Agents" at bounding box center [62, 112] width 116 height 15
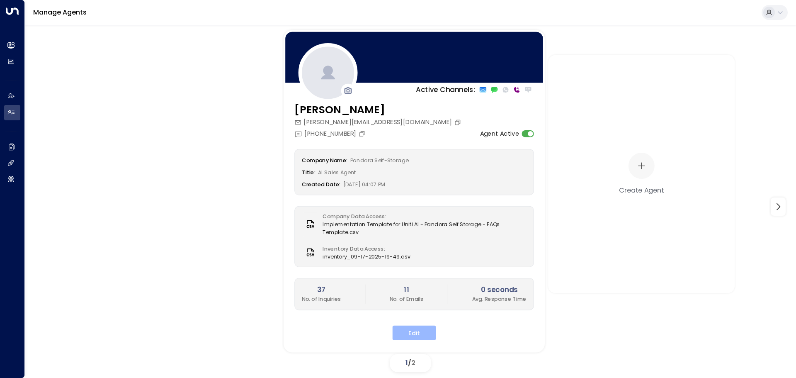
click at [429, 327] on button "Edit" at bounding box center [415, 332] width 44 height 15
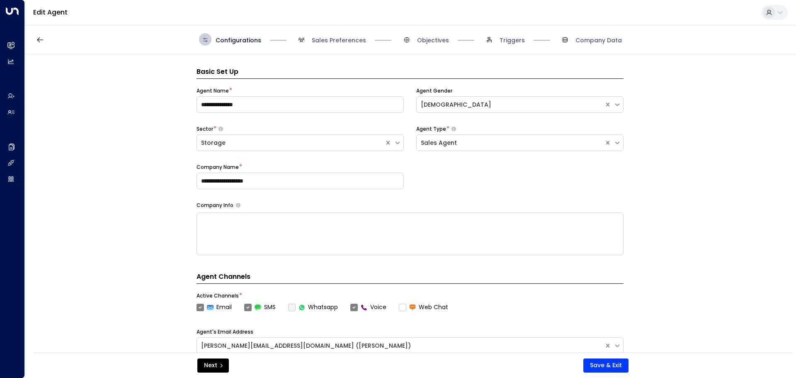
scroll to position [12, 0]
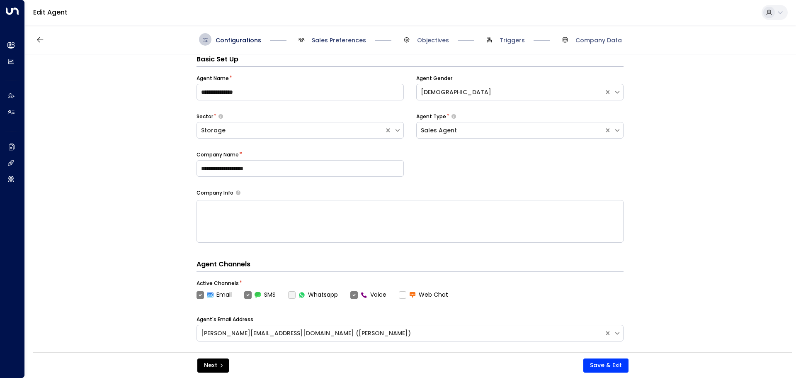
click at [332, 38] on span "Sales Preferences" at bounding box center [339, 40] width 54 height 8
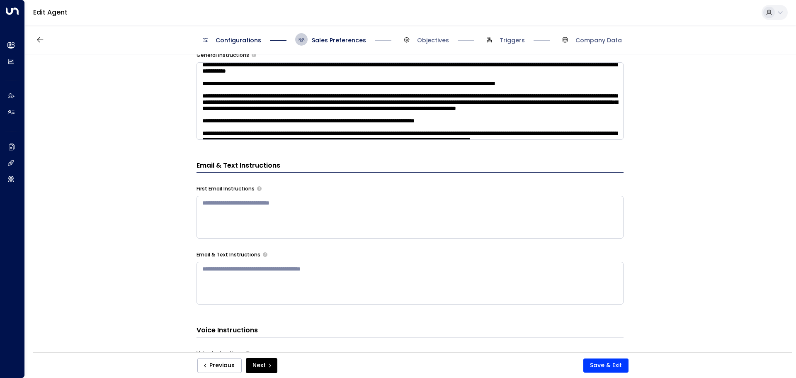
scroll to position [83, 0]
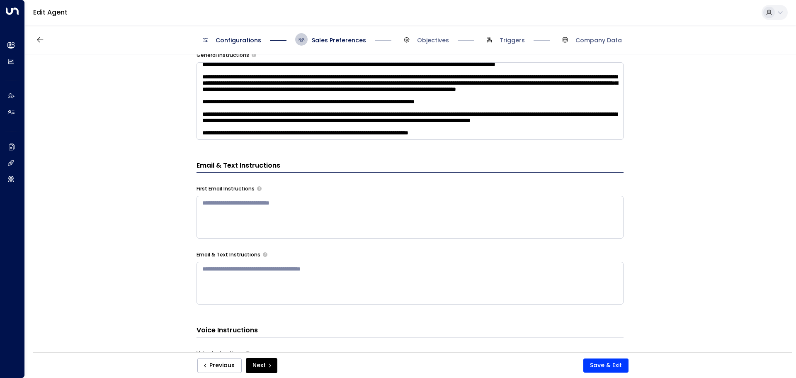
click at [515, 117] on textarea at bounding box center [409, 101] width 427 height 78
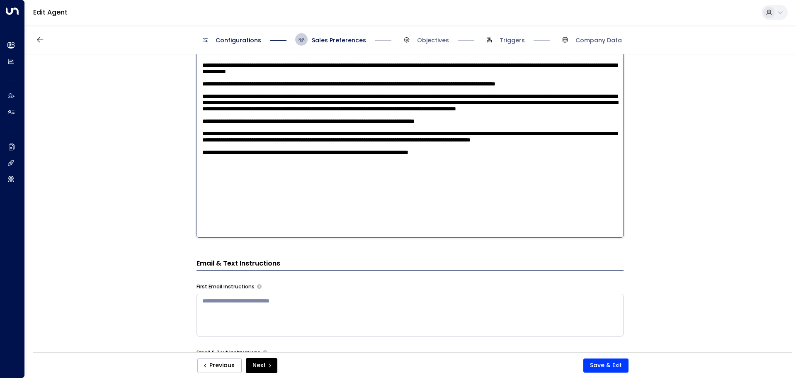
click at [636, 180] on div "**********" at bounding box center [410, 205] width 770 height 303
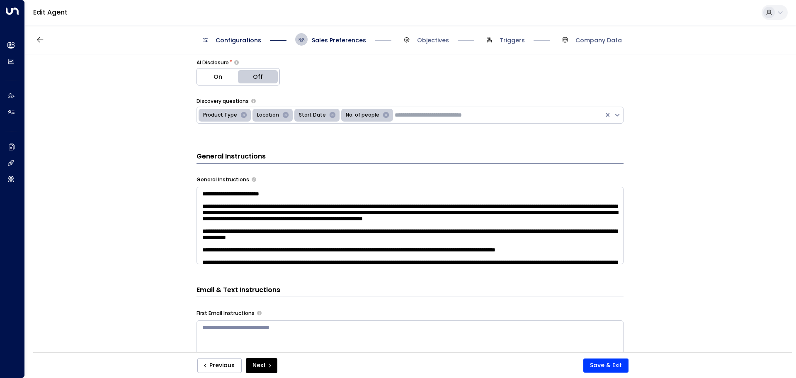
click at [237, 40] on span "Configurations" at bounding box center [239, 40] width 46 height 8
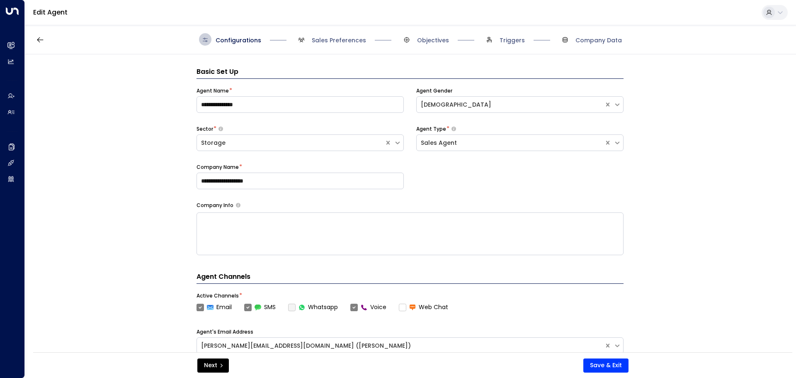
click at [320, 48] on div "Configurations Sales Preferences Objectives Triggers Company Data" at bounding box center [410, 39] width 771 height 29
click at [334, 46] on div "Configurations Sales Preferences Objectives Triggers Company Data" at bounding box center [410, 39] width 771 height 29
click at [332, 36] on span "Sales Preferences" at bounding box center [339, 40] width 54 height 8
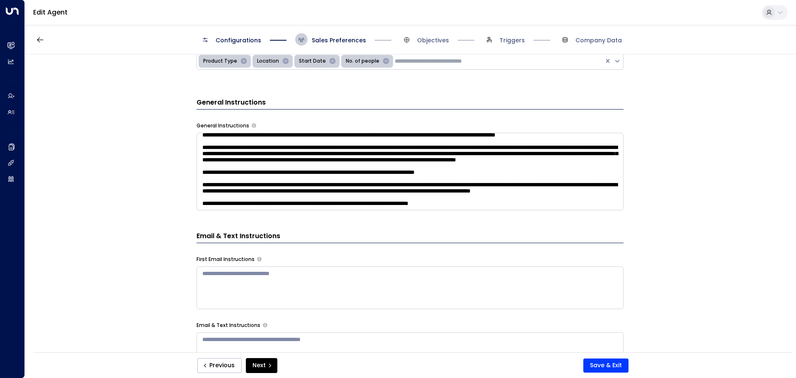
scroll to position [139, 0]
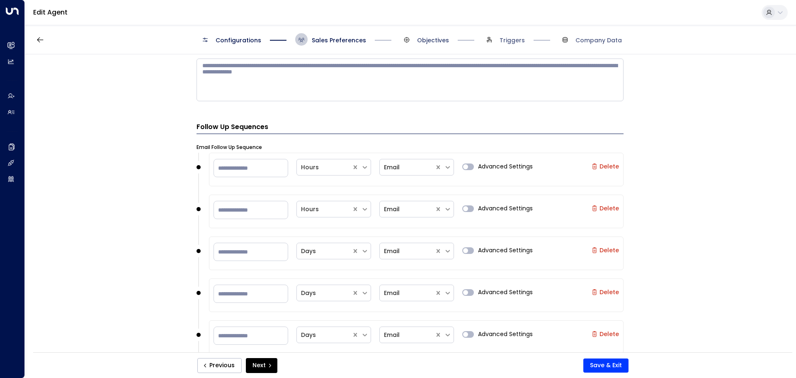
click at [432, 38] on span "Objectives" at bounding box center [433, 40] width 32 height 8
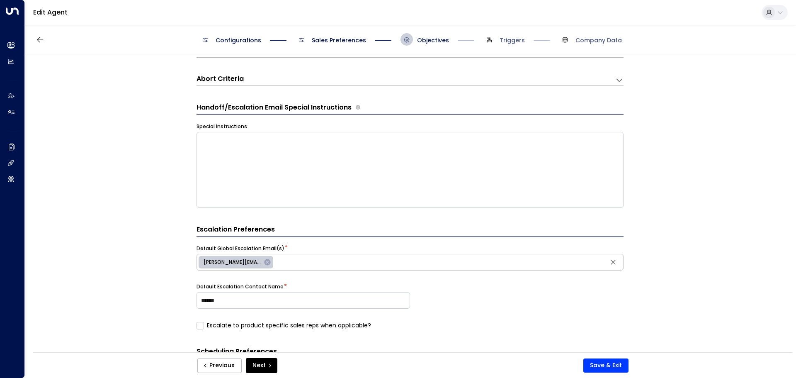
scroll to position [171, 0]
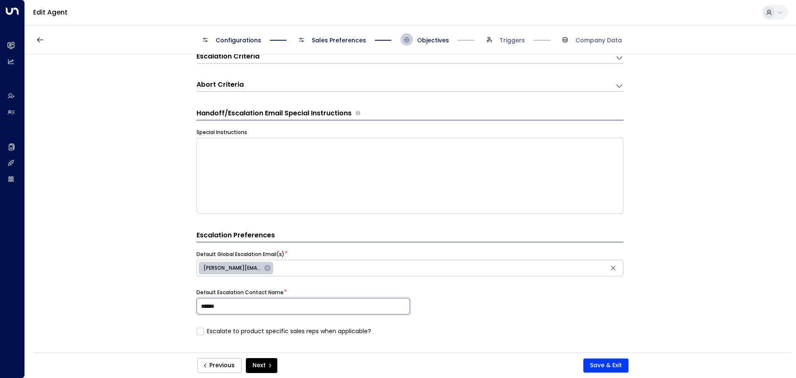
click at [250, 304] on input "******" at bounding box center [302, 306] width 213 height 17
click at [265, 269] on icon at bounding box center [267, 267] width 7 height 7
click at [267, 269] on input "text" at bounding box center [410, 268] width 423 height 12
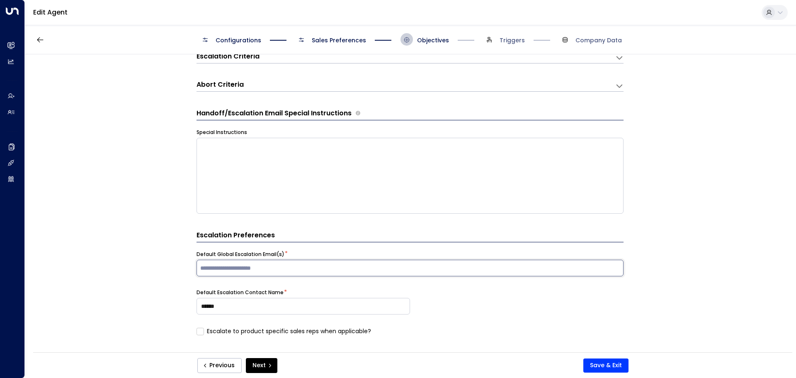
click at [267, 268] on input "text" at bounding box center [410, 268] width 423 height 12
paste input "**********"
type input "**********"
click at [152, 267] on div "**********" at bounding box center [410, 205] width 770 height 303
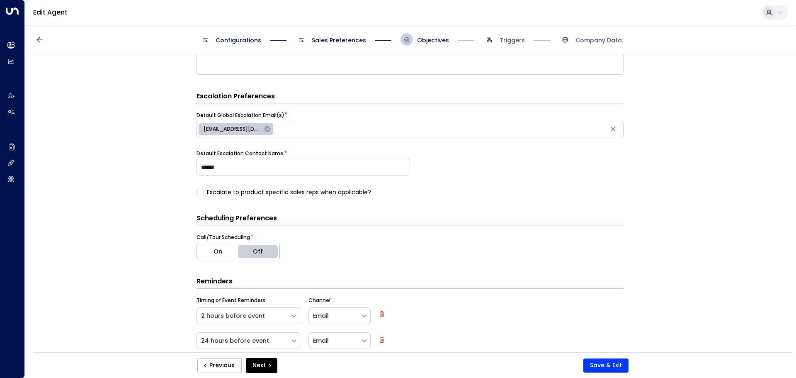
scroll to position [296, 0]
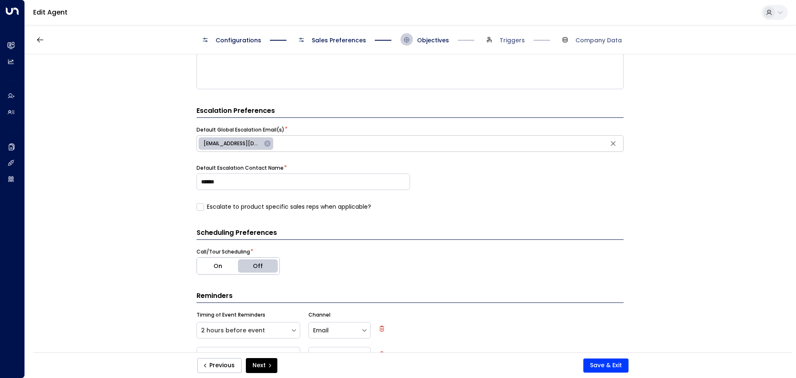
click at [261, 208] on label "Escalate to product specific sales reps when applicable?" at bounding box center [283, 206] width 175 height 9
click at [261, 186] on input "******" at bounding box center [302, 181] width 213 height 17
type input "**********"
click at [125, 182] on div "**********" at bounding box center [410, 205] width 770 height 303
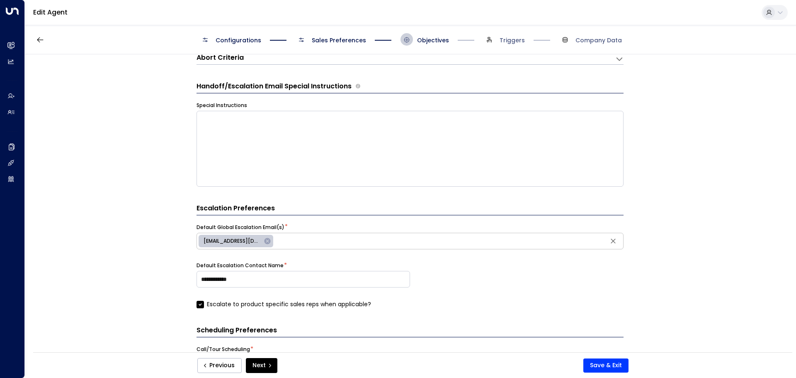
scroll to position [213, 0]
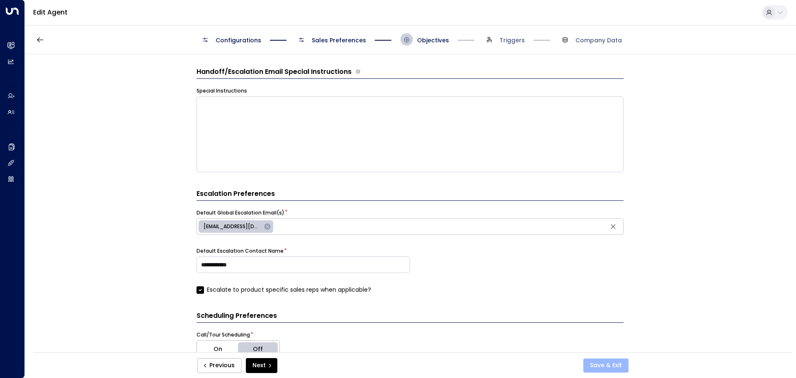
click at [595, 327] on button "Save & Exit" at bounding box center [605, 365] width 45 height 14
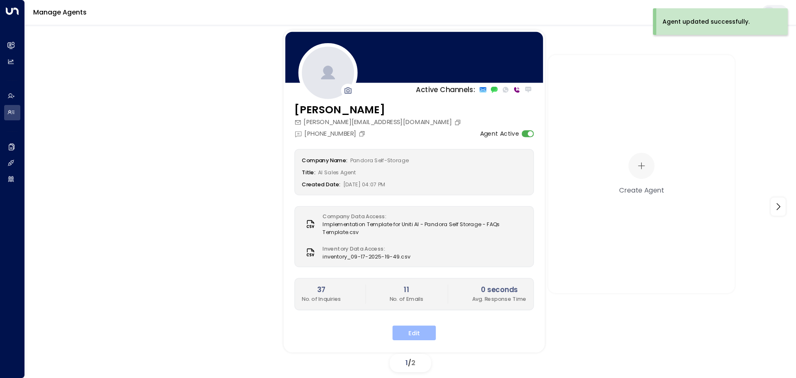
click at [431, 327] on button "Edit" at bounding box center [415, 332] width 44 height 15
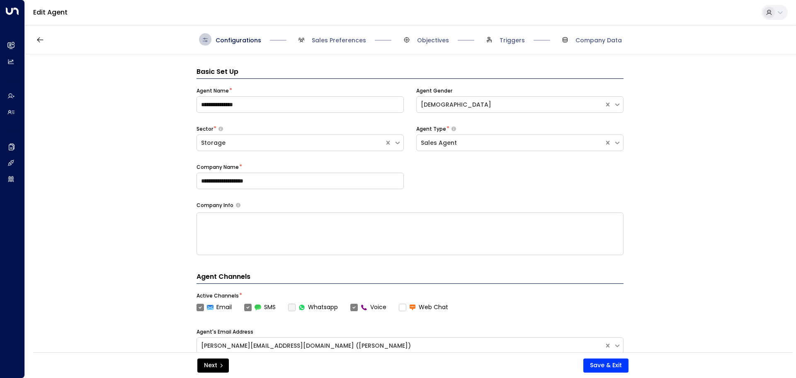
scroll to position [12, 0]
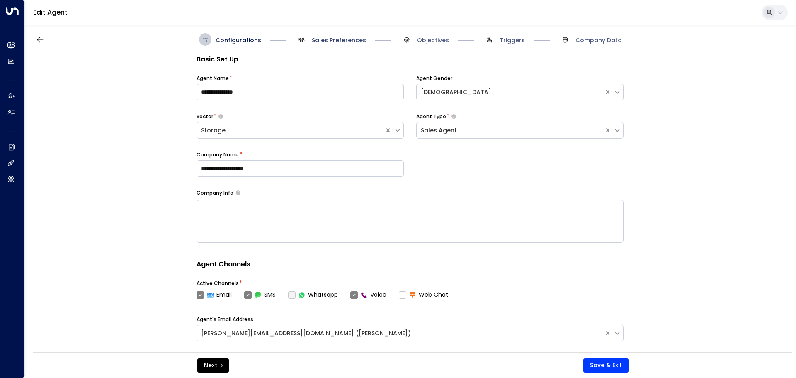
click at [330, 40] on span "Sales Preferences" at bounding box center [339, 40] width 54 height 8
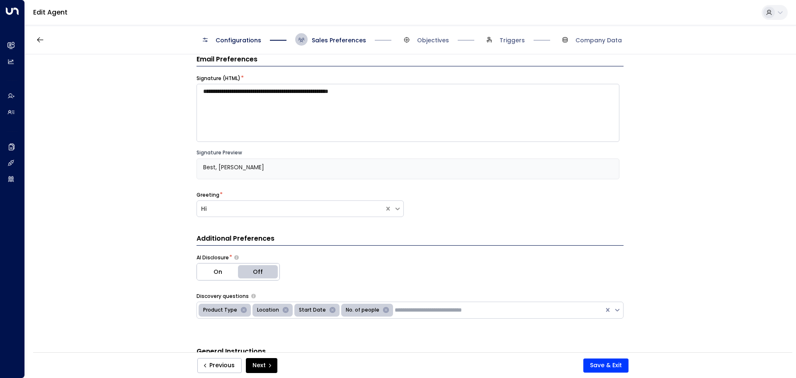
click at [580, 35] on span "Company Data" at bounding box center [590, 39] width 63 height 12
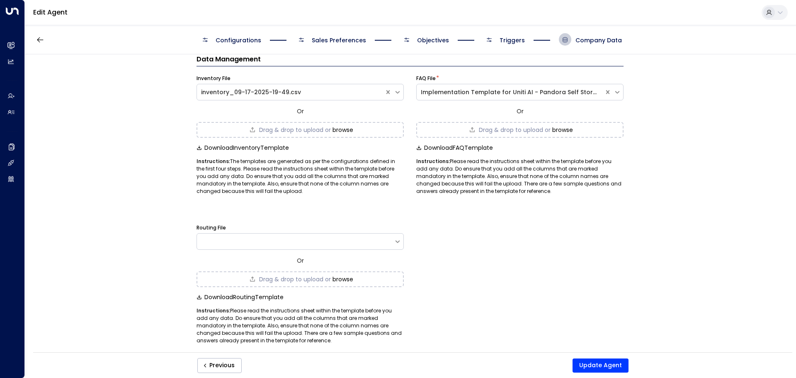
click at [534, 36] on div "Configurations Sales Preferences Objectives Triggers Company Data" at bounding box center [410, 39] width 423 height 12
click at [501, 42] on span "Triggers" at bounding box center [512, 40] width 25 height 8
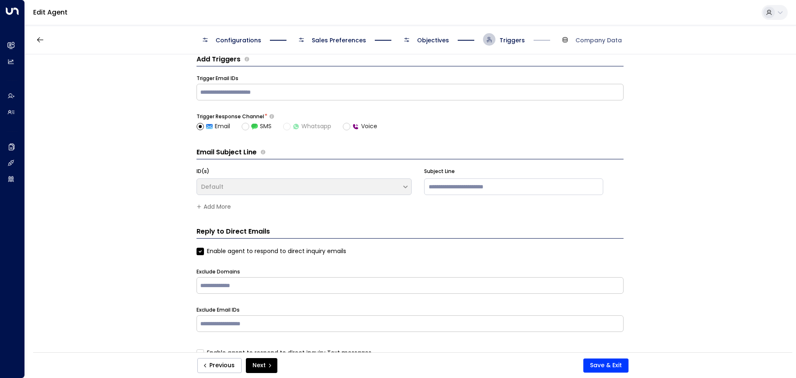
click at [442, 42] on span "Objectives" at bounding box center [433, 40] width 32 height 8
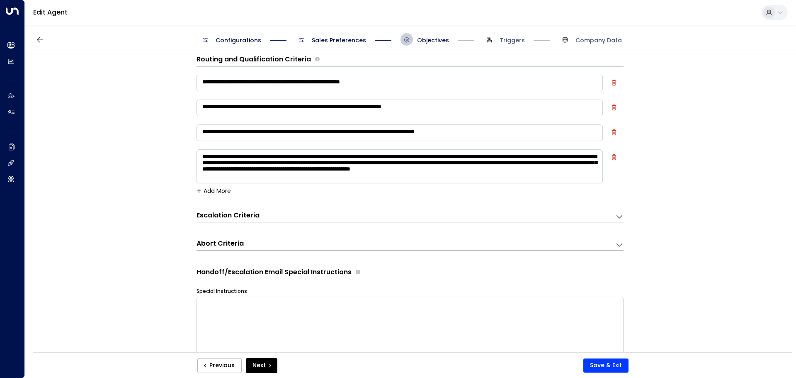
click at [345, 39] on span "Sales Preferences" at bounding box center [339, 40] width 54 height 8
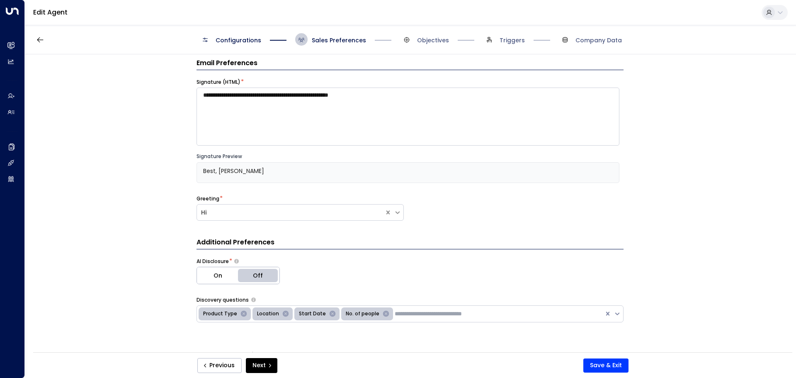
scroll to position [0, 0]
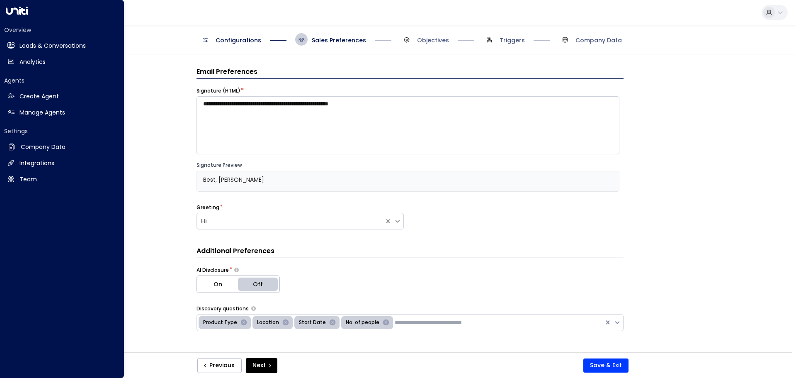
drag, startPoint x: 18, startPoint y: 14, endPoint x: 12, endPoint y: 14, distance: 6.2
click at [12, 14] on icon at bounding box center [17, 11] width 22 height 8
click at [13, 11] on icon at bounding box center [17, 11] width 22 height 8
click at [25, 115] on h2 "Manage Agents" at bounding box center [42, 112] width 46 height 9
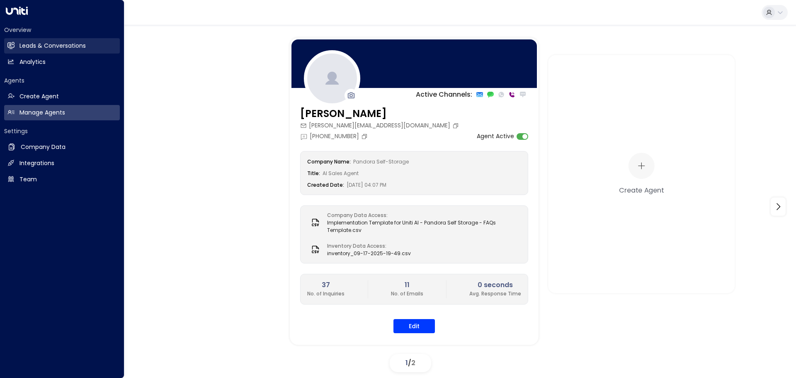
click at [36, 53] on link "Leads & Conversations Leads & Conversations" at bounding box center [62, 45] width 116 height 15
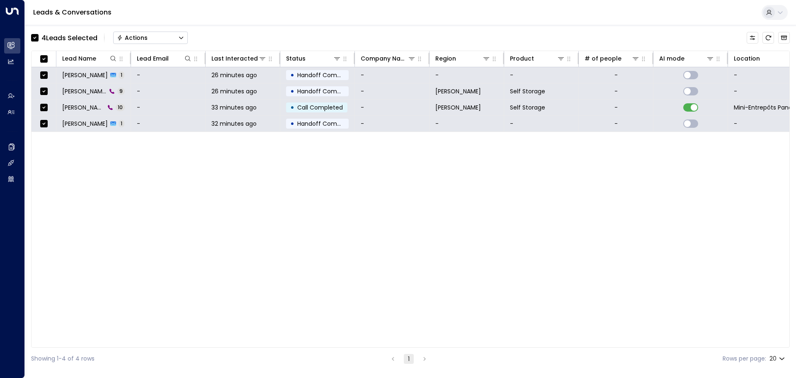
click at [154, 40] on button "Actions" at bounding box center [150, 38] width 75 height 12
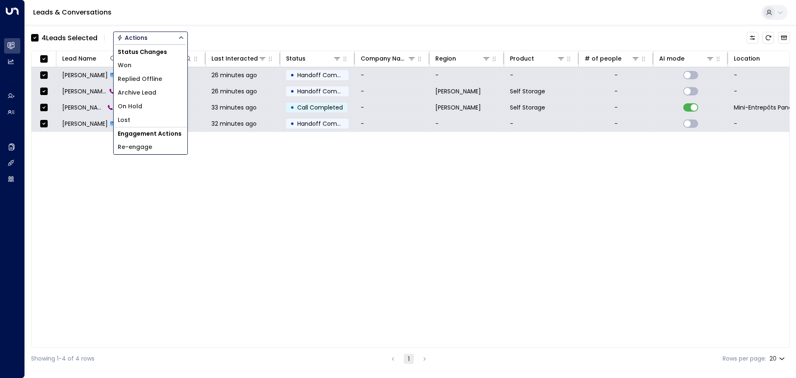
click at [153, 93] on span "Archive Lead" at bounding box center [137, 92] width 39 height 9
